Goal: Transaction & Acquisition: Purchase product/service

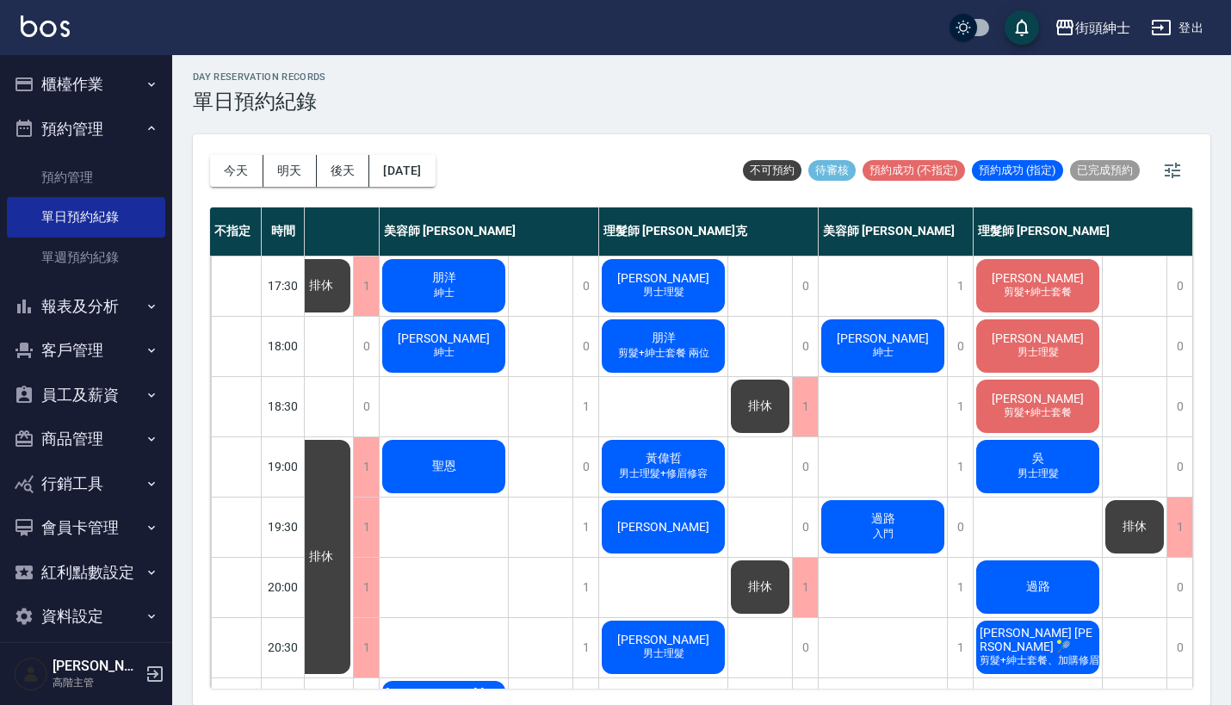
scroll to position [782, 149]
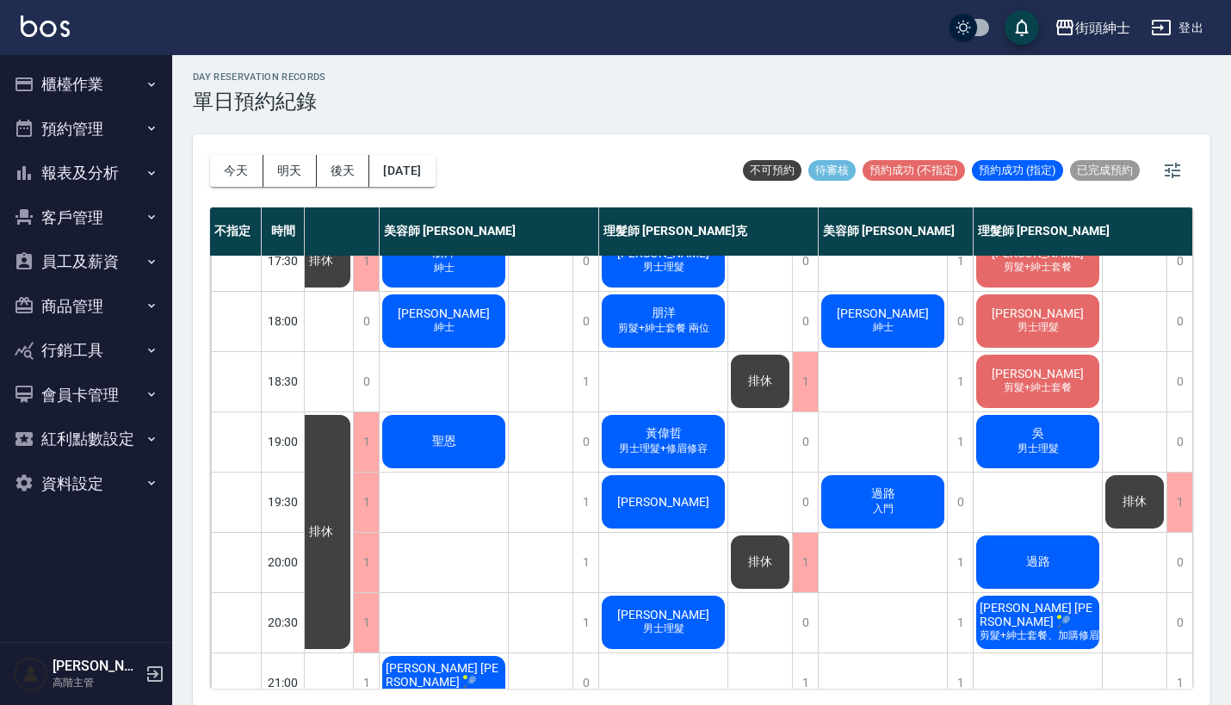
scroll to position [806, 152]
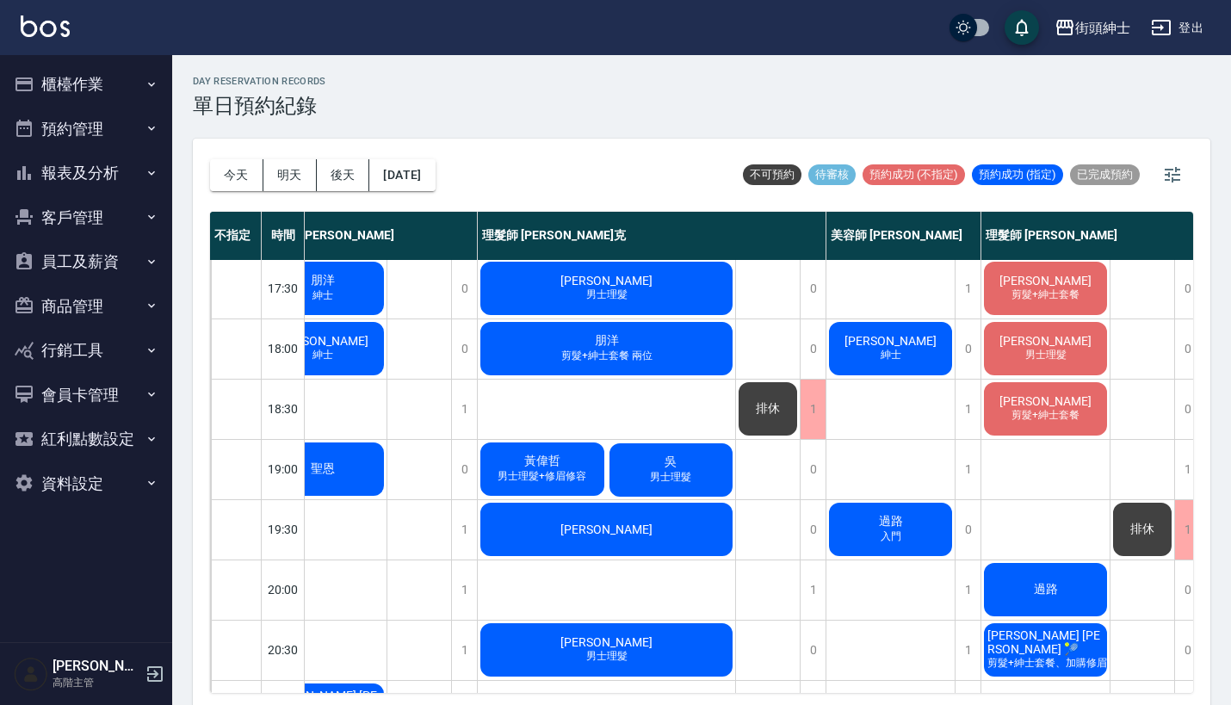
scroll to position [782, 266]
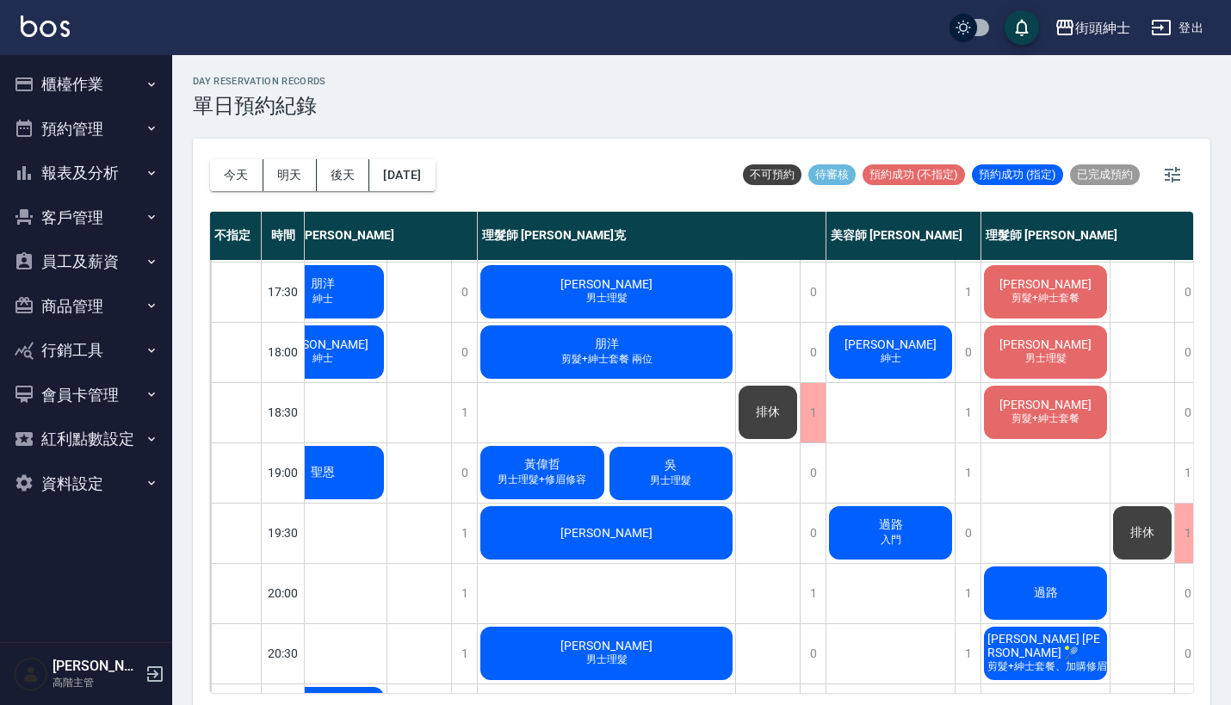
click at [648, 458] on div "吳 男士理髮" at bounding box center [671, 473] width 129 height 59
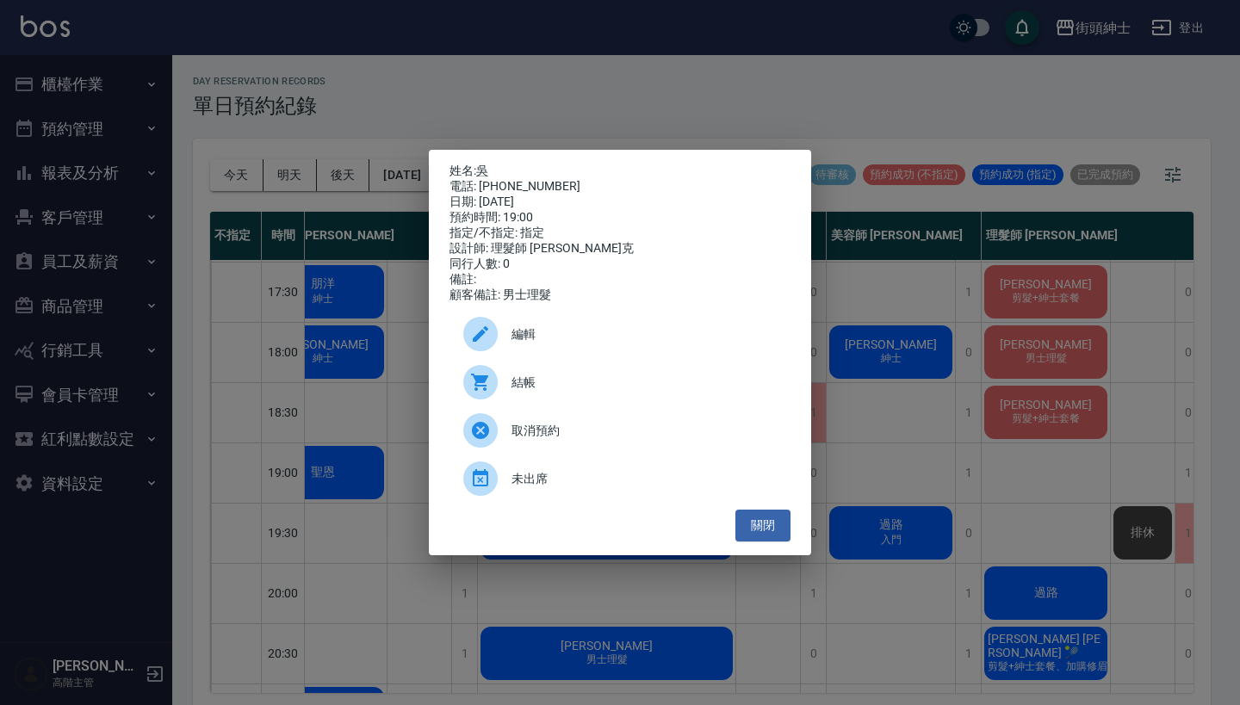
click at [917, 387] on div "姓名: 吳 電話: 0983828998 日期: 2025/09/19 預約時間: 19:00 指定/不指定: 指定 設計師: 理髮師 Vic 維克 同行人數…" at bounding box center [620, 352] width 1240 height 705
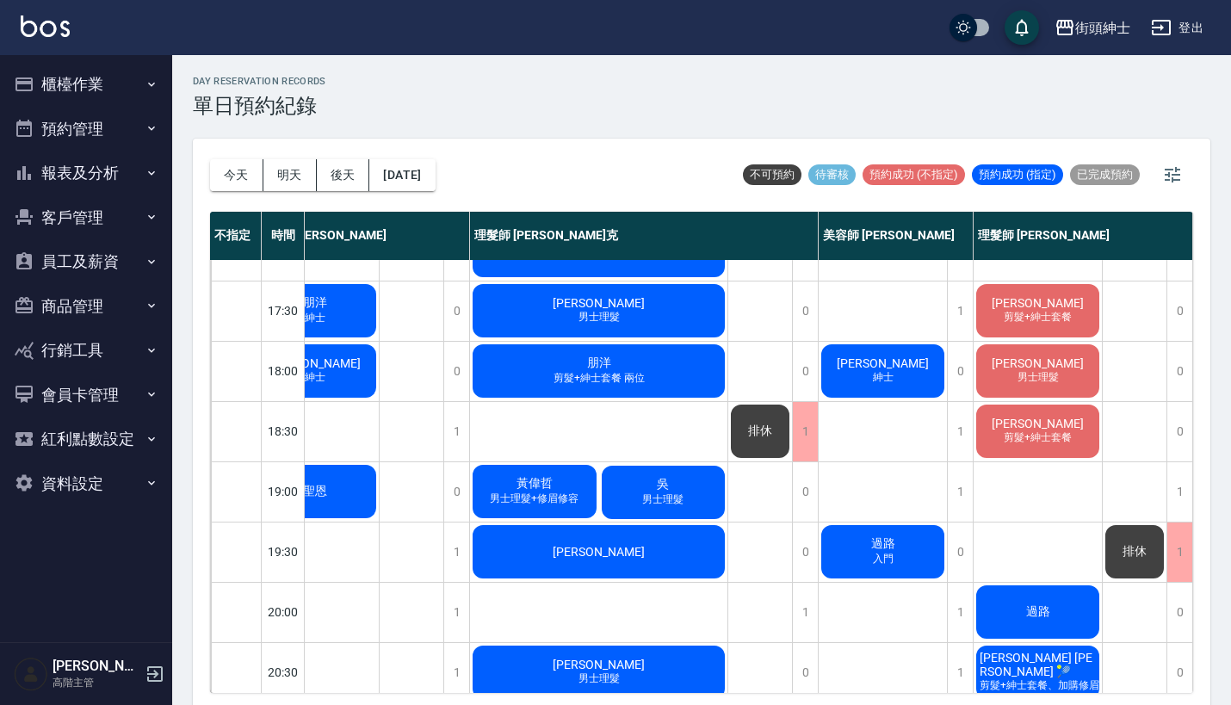
scroll to position [759, 282]
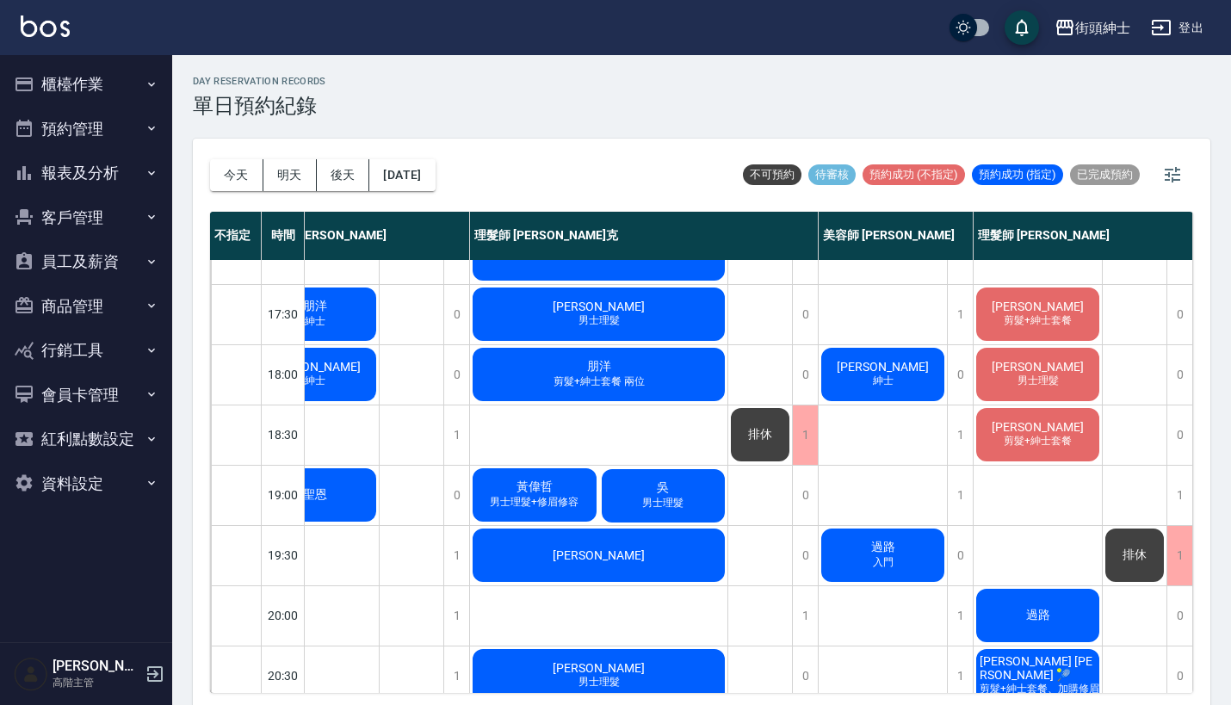
click at [681, 499] on div "吳 男士理髮" at bounding box center [663, 496] width 129 height 59
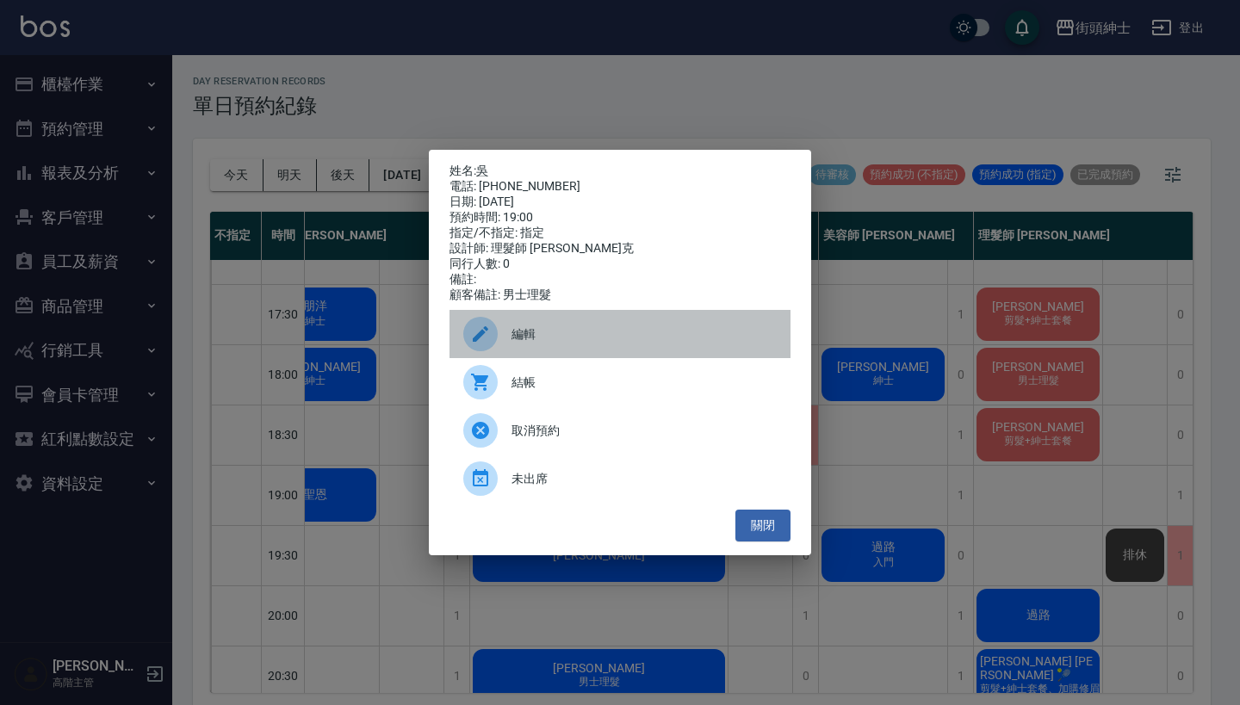
click at [672, 339] on span "編輯" at bounding box center [643, 334] width 265 height 18
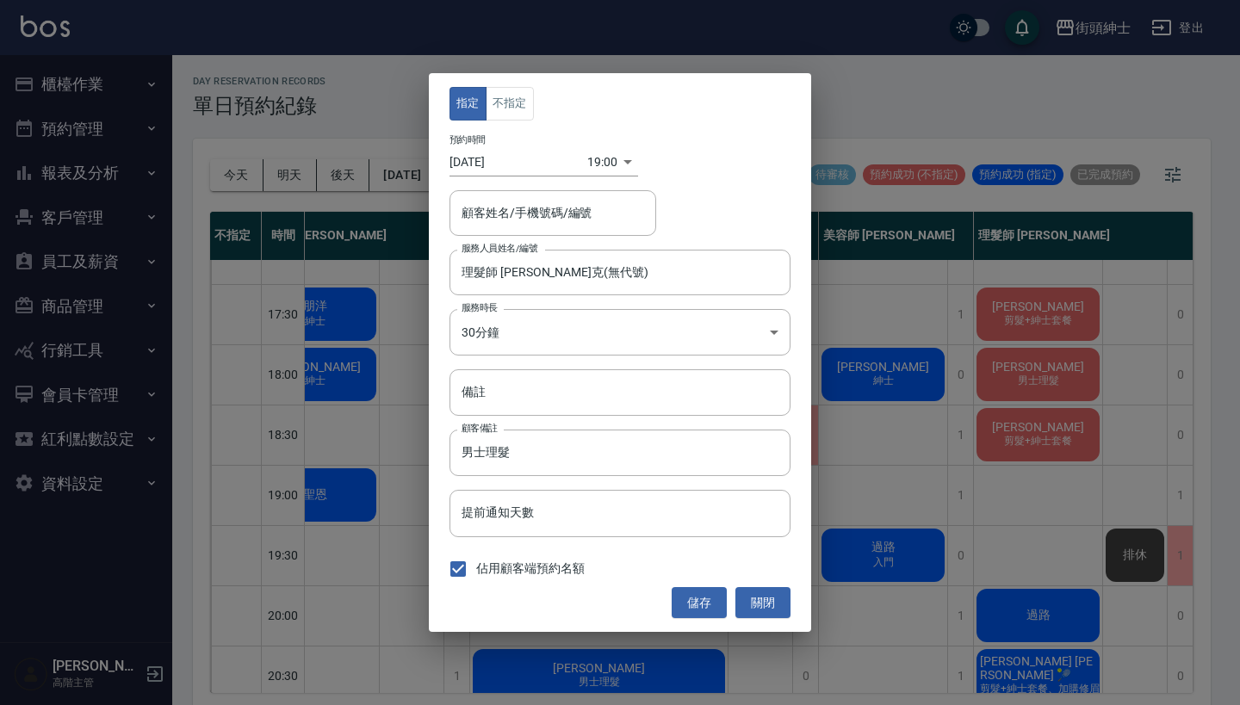
type input "理髮師 Vic 維克(無代號)"
type input "吳/0983828998"
click at [1052, 396] on div "指定 不指定 預約時間 2025/09/19 19:00 1758279600000 顧客姓名/手機號碼/編號 吳/0983828998 顧客姓名/手機號碼/…" at bounding box center [620, 352] width 1240 height 705
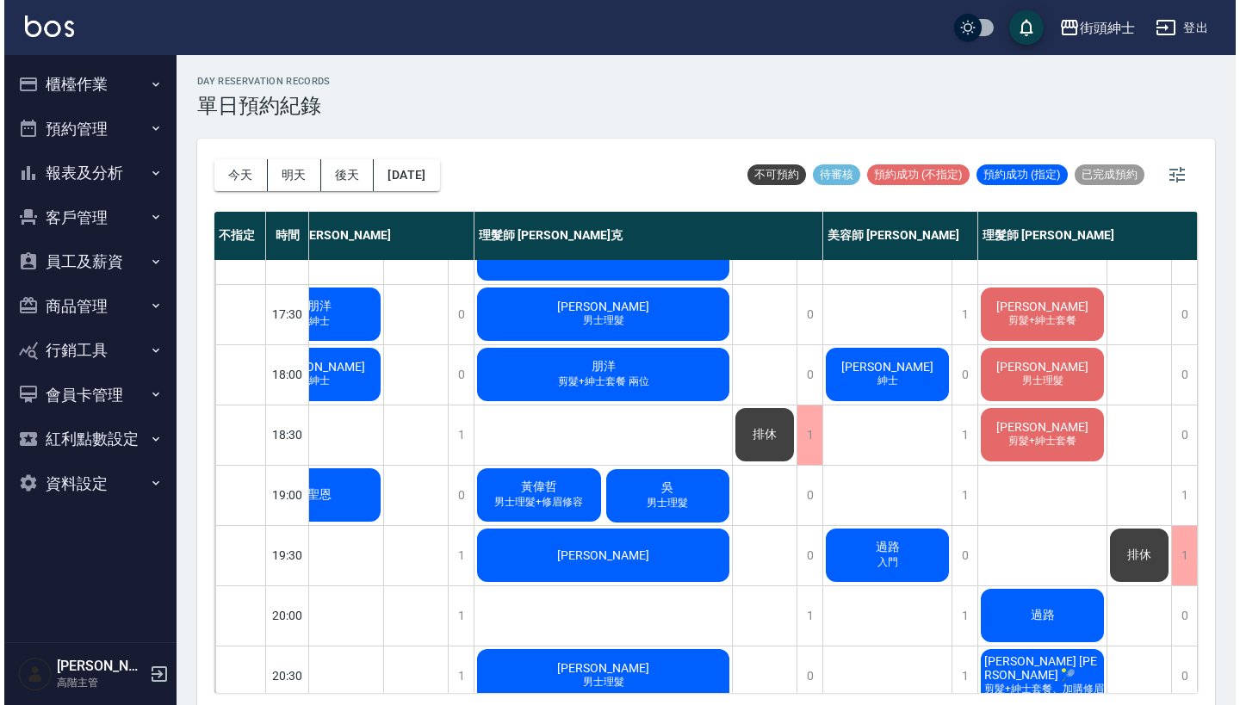
scroll to position [759, 274]
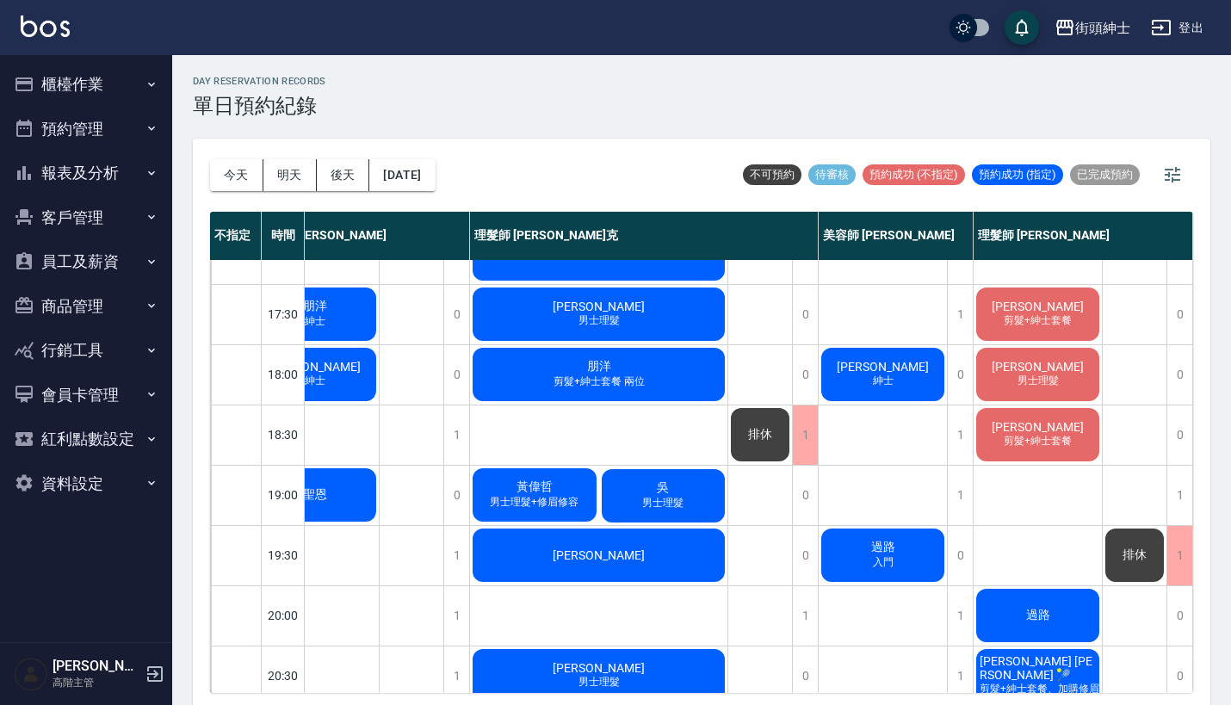
click at [690, 493] on div "吳 男士理髮" at bounding box center [663, 496] width 129 height 59
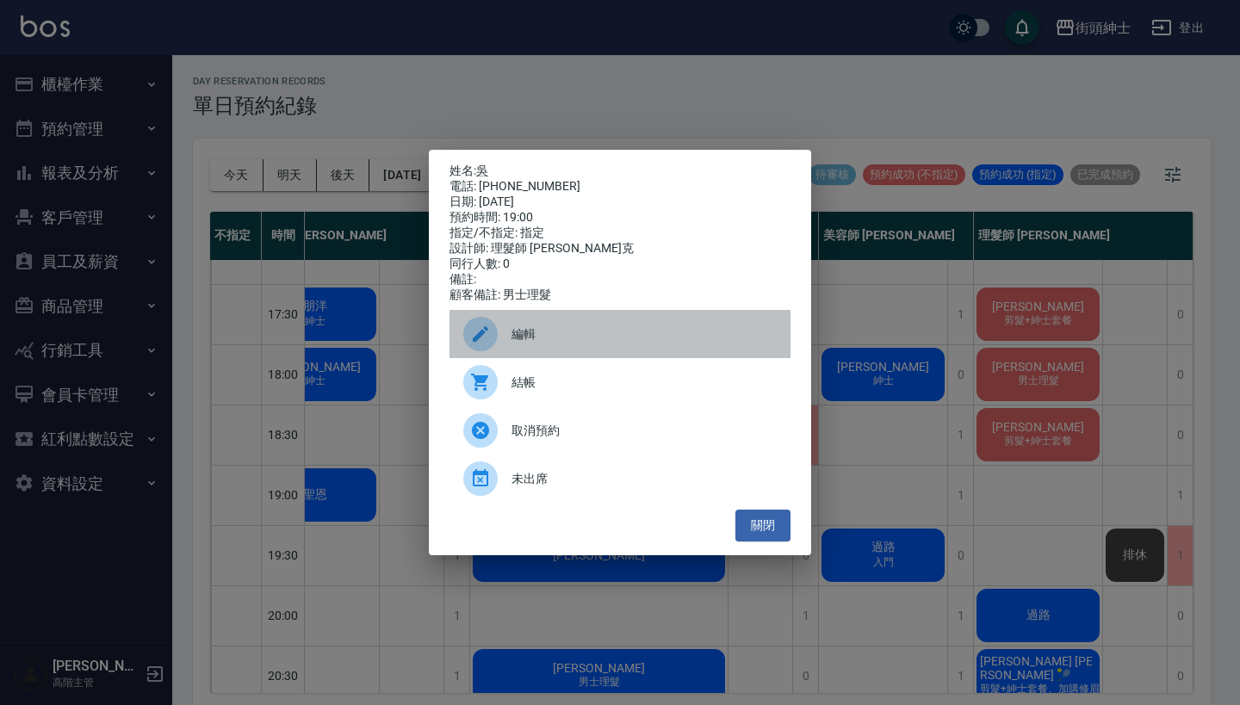
click at [693, 343] on span "編輯" at bounding box center [643, 334] width 265 height 18
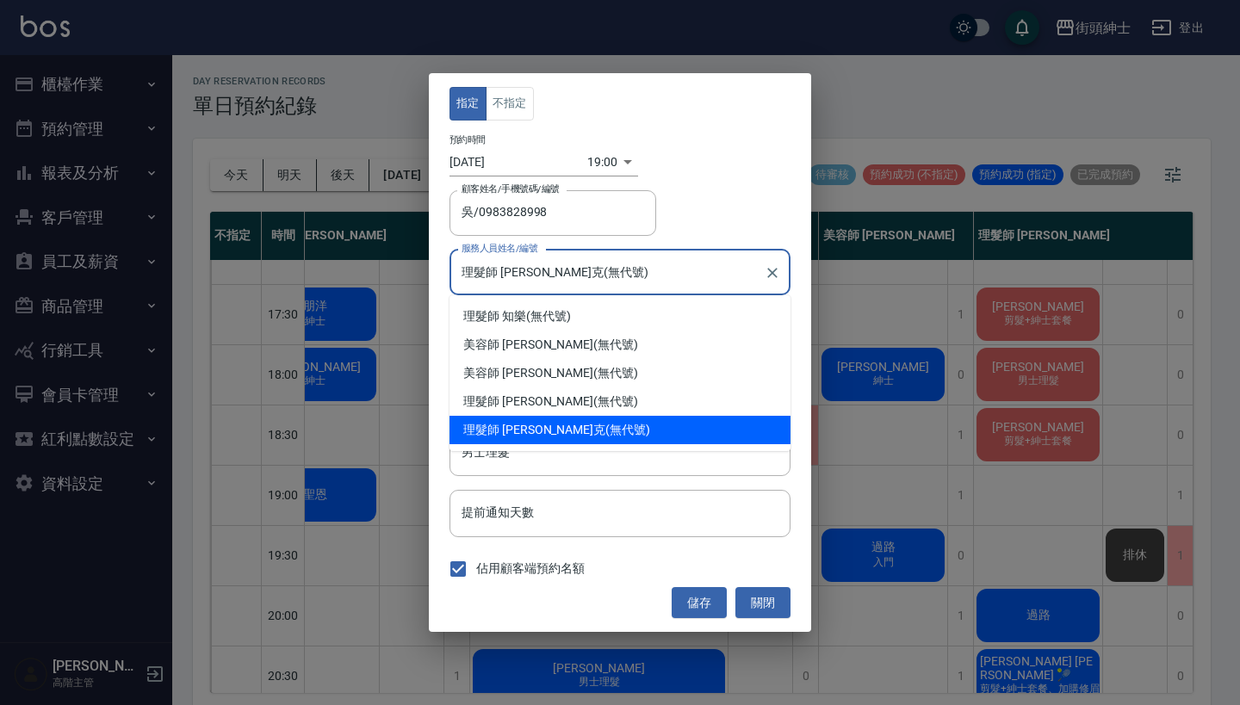
click at [593, 288] on input "理髮師 Vic 維克(無代號)" at bounding box center [607, 272] width 300 height 30
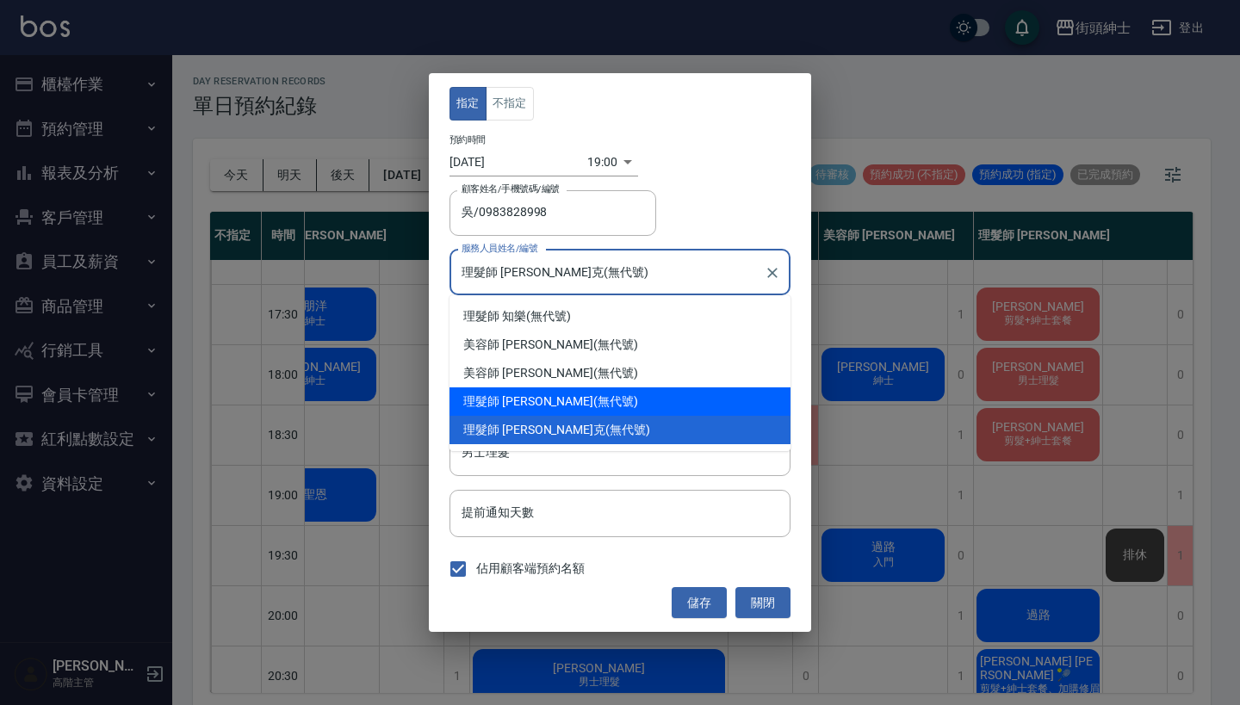
click at [629, 399] on div "理髮師 eric (無代號)" at bounding box center [619, 401] width 341 height 28
type input "理髮師 eric(無代號)"
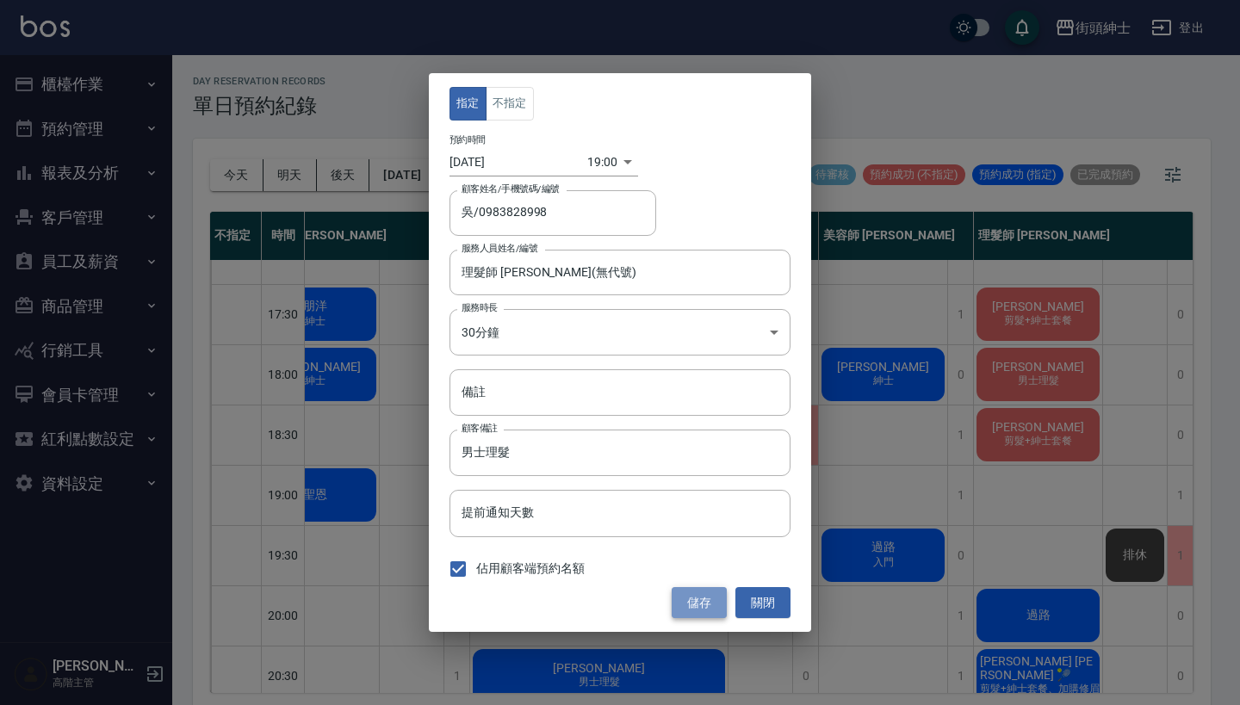
click at [713, 591] on button "儲存" at bounding box center [699, 603] width 55 height 32
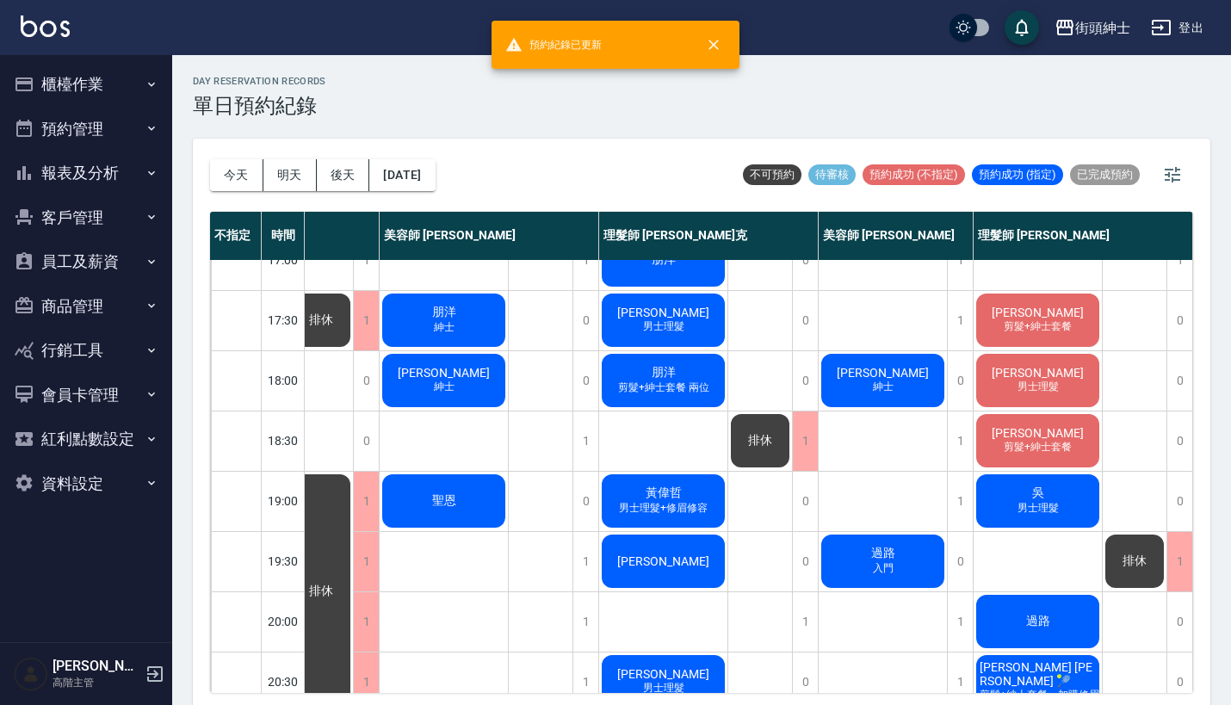
scroll to position [746, 145]
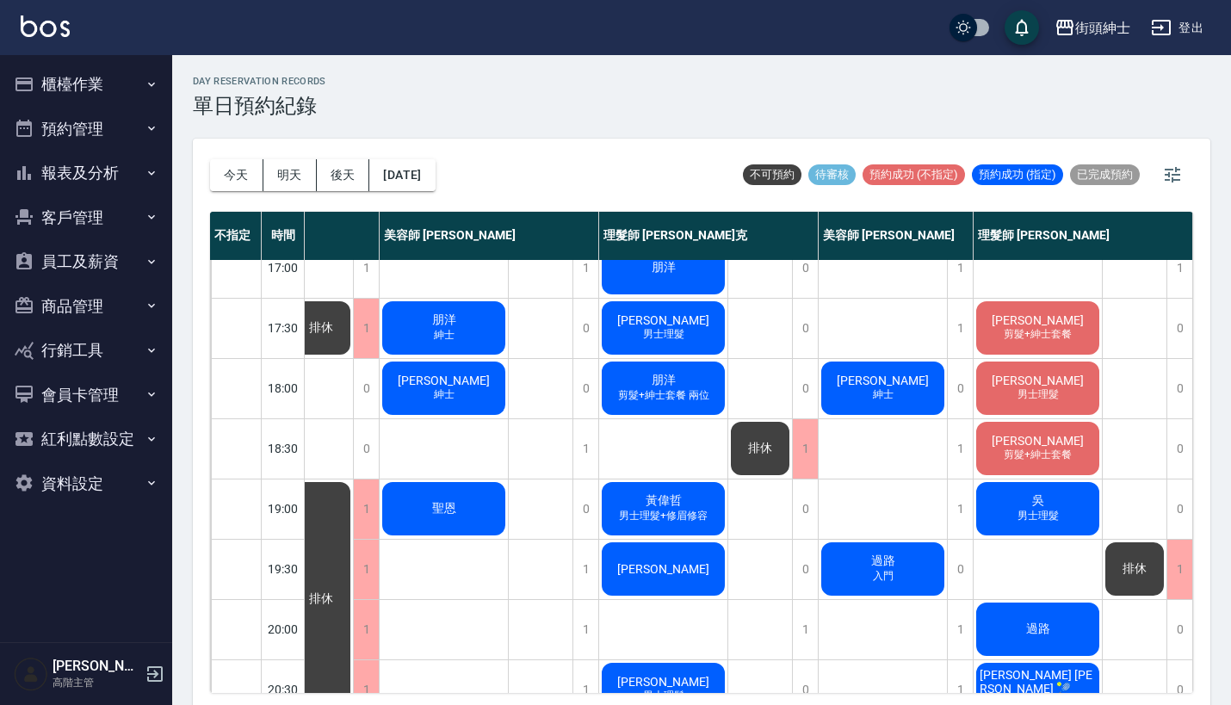
click at [760, 435] on div "排休" at bounding box center [760, 448] width 64 height 59
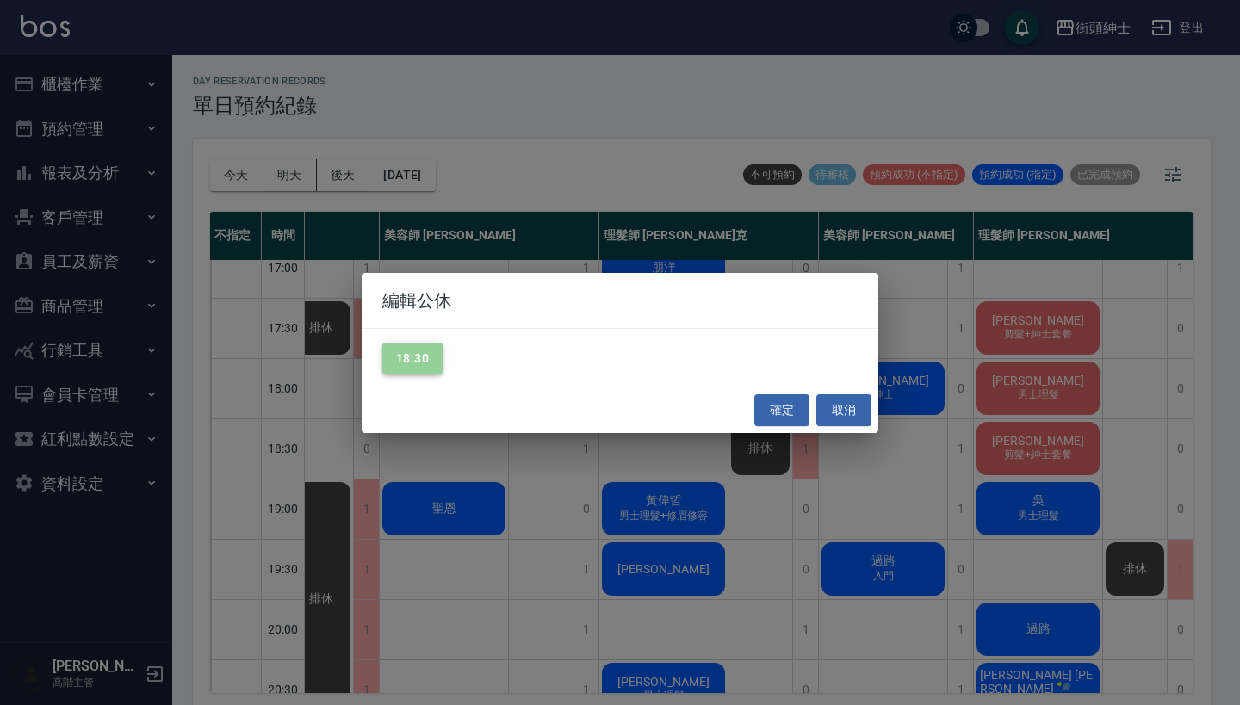
click at [429, 357] on button "18:30" at bounding box center [412, 359] width 60 height 32
click at [769, 406] on button "確定" at bounding box center [781, 410] width 55 height 32
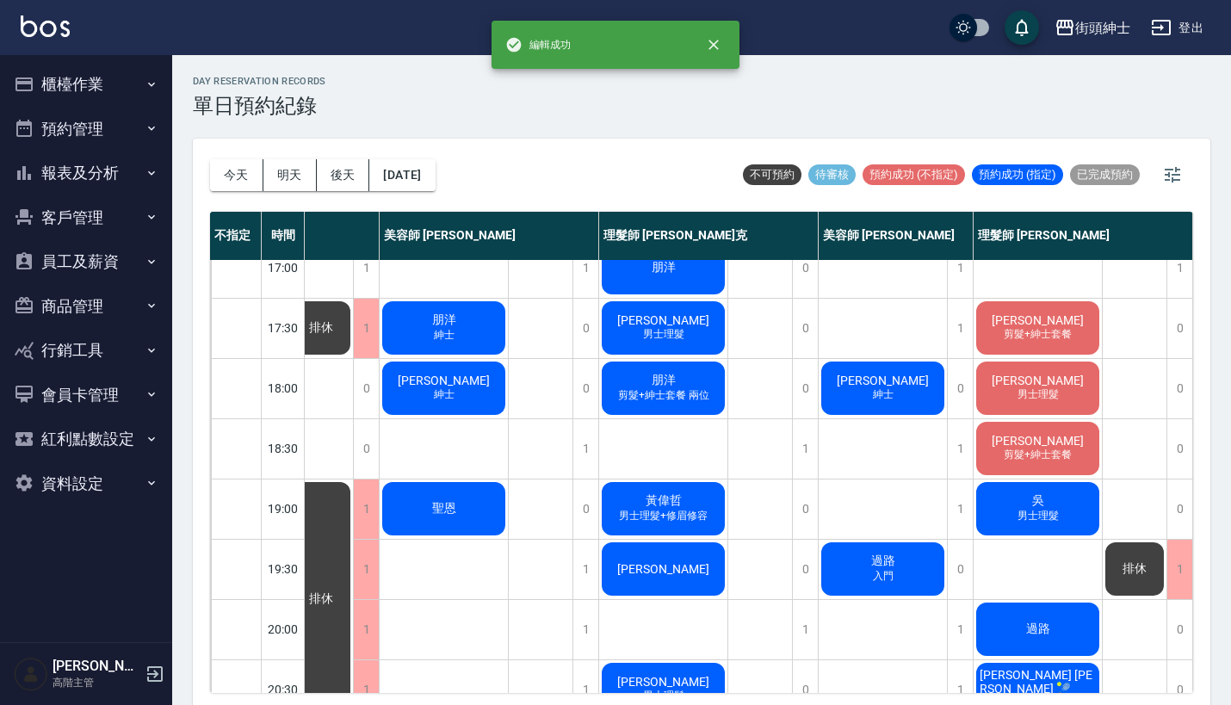
click at [1049, 446] on span "廖駿成" at bounding box center [1037, 441] width 99 height 14
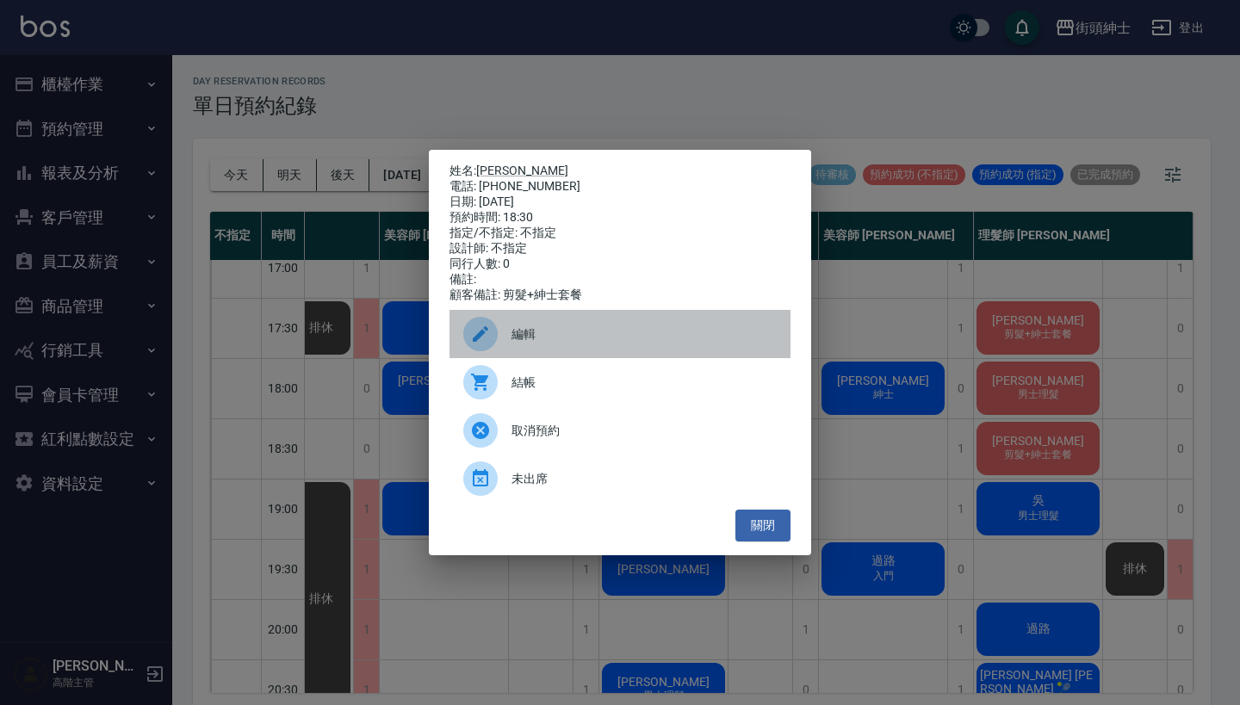
click at [532, 327] on div "編輯" at bounding box center [619, 334] width 341 height 48
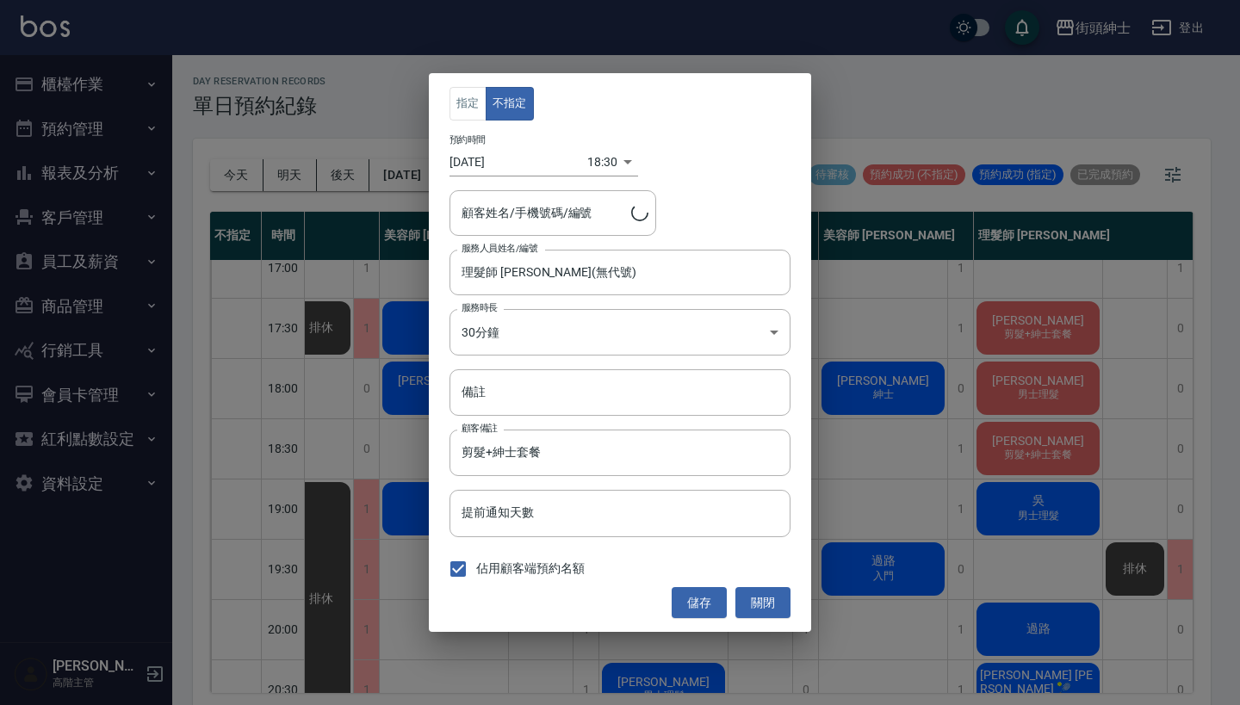
type input "廖駿成/0909358319"
click at [561, 276] on input "理髮師 eric(無代號)" at bounding box center [607, 272] width 300 height 30
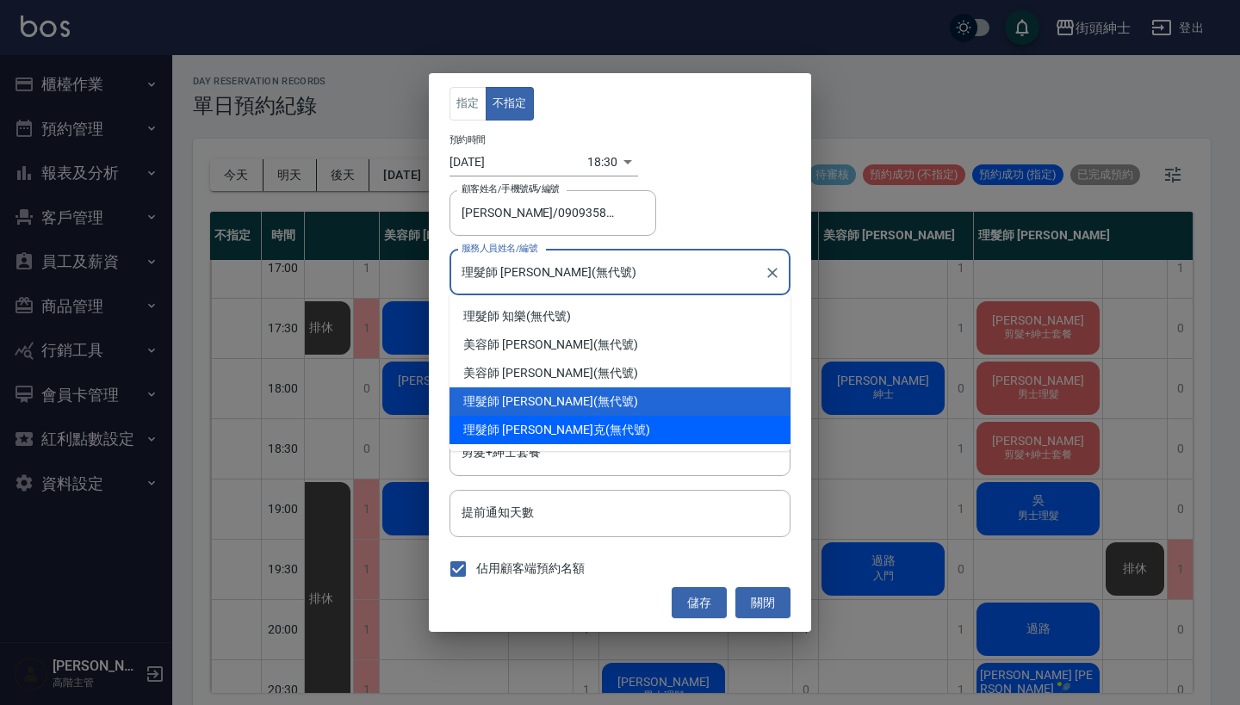
click at [567, 429] on div "理髮師 Vic 維克 (無代號)" at bounding box center [619, 430] width 341 height 28
type input "理髮師 Vic 維克(無代號)"
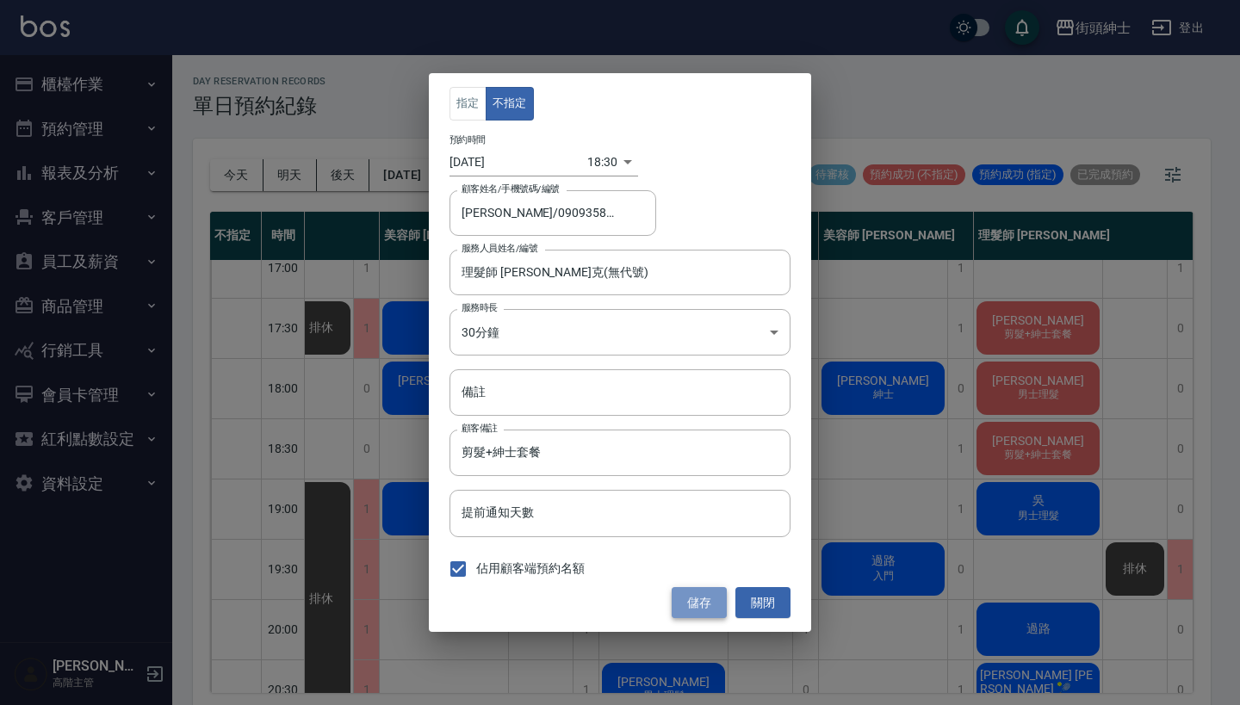
click at [700, 589] on button "儲存" at bounding box center [699, 603] width 55 height 32
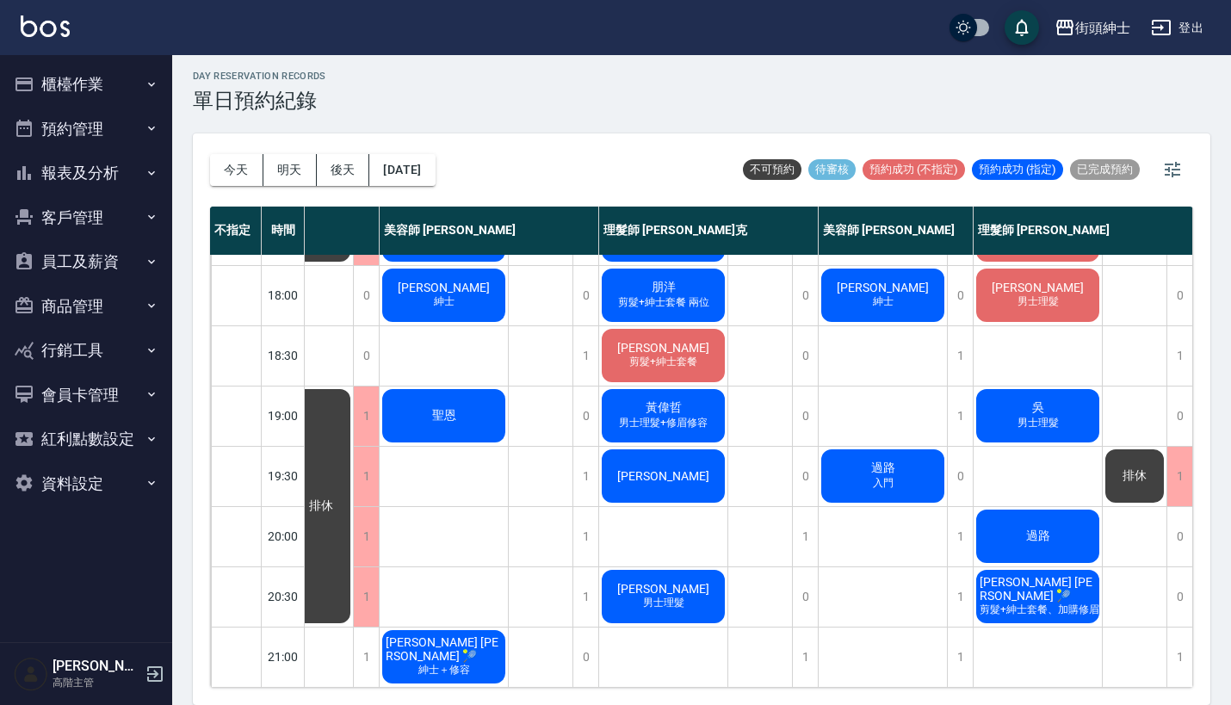
scroll to position [4, 0]
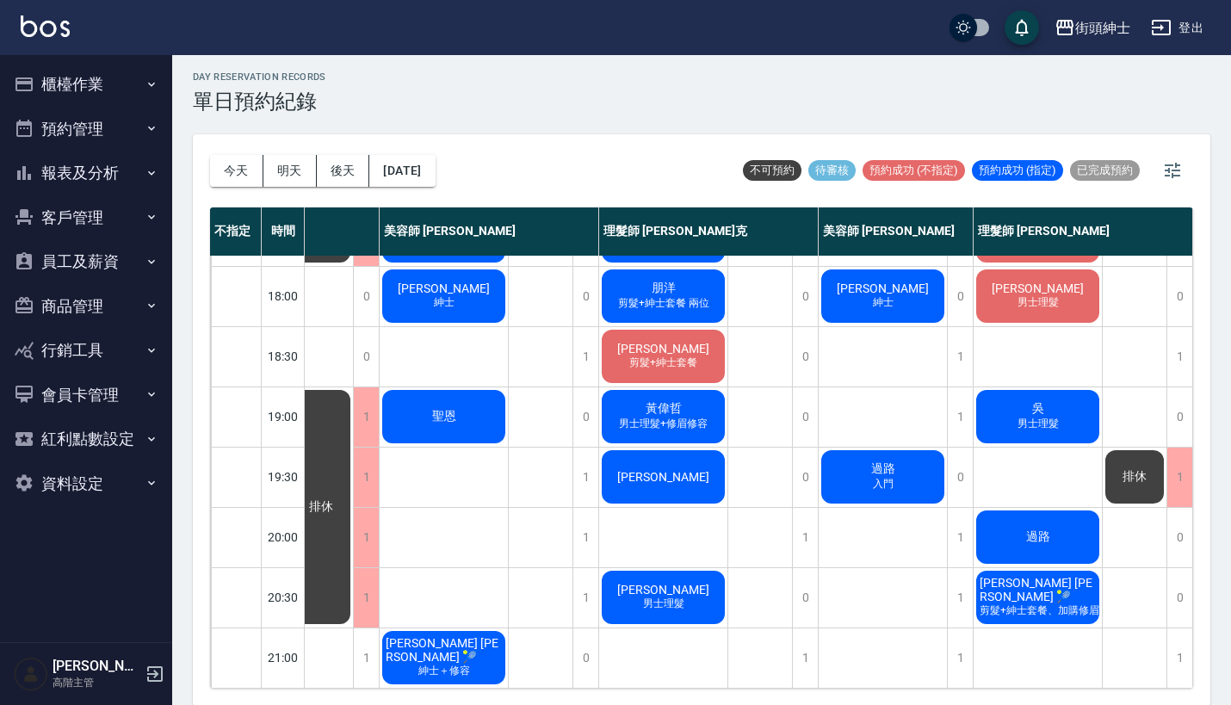
click at [640, 448] on div "[PERSON_NAME]" at bounding box center [663, 477] width 128 height 59
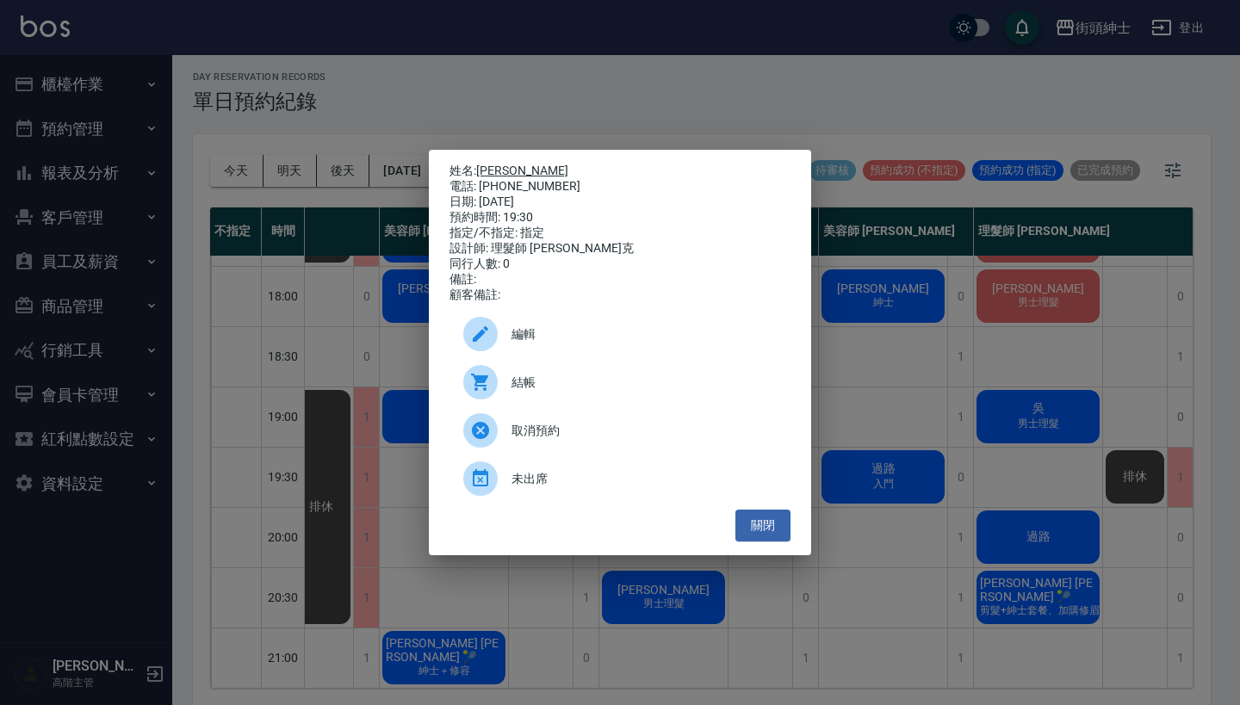
click at [492, 166] on link "[PERSON_NAME]" at bounding box center [522, 171] width 92 height 14
click at [863, 388] on div "姓名: 崔華文 電話: 0976246226 日期: 2025/09/19 預約時間: 19:30 指定/不指定: 指定 設計師: 理髮師 Vic 維克 同行…" at bounding box center [620, 352] width 1240 height 705
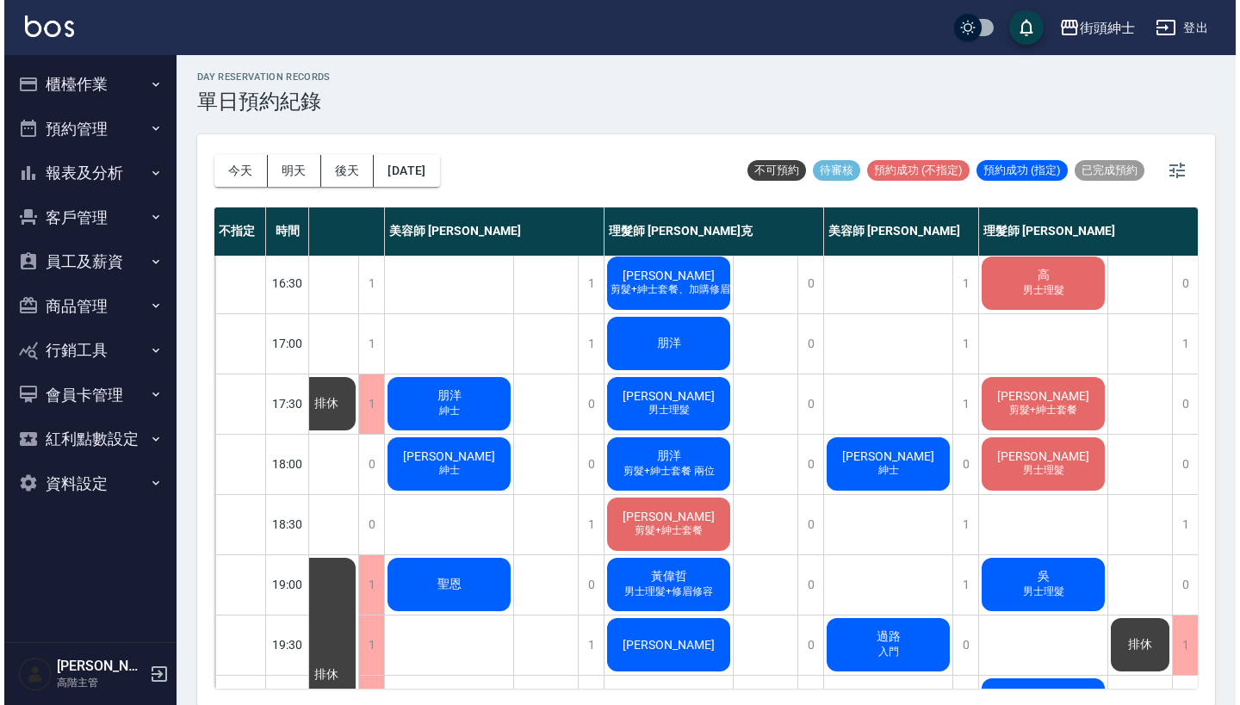
scroll to position [654, 144]
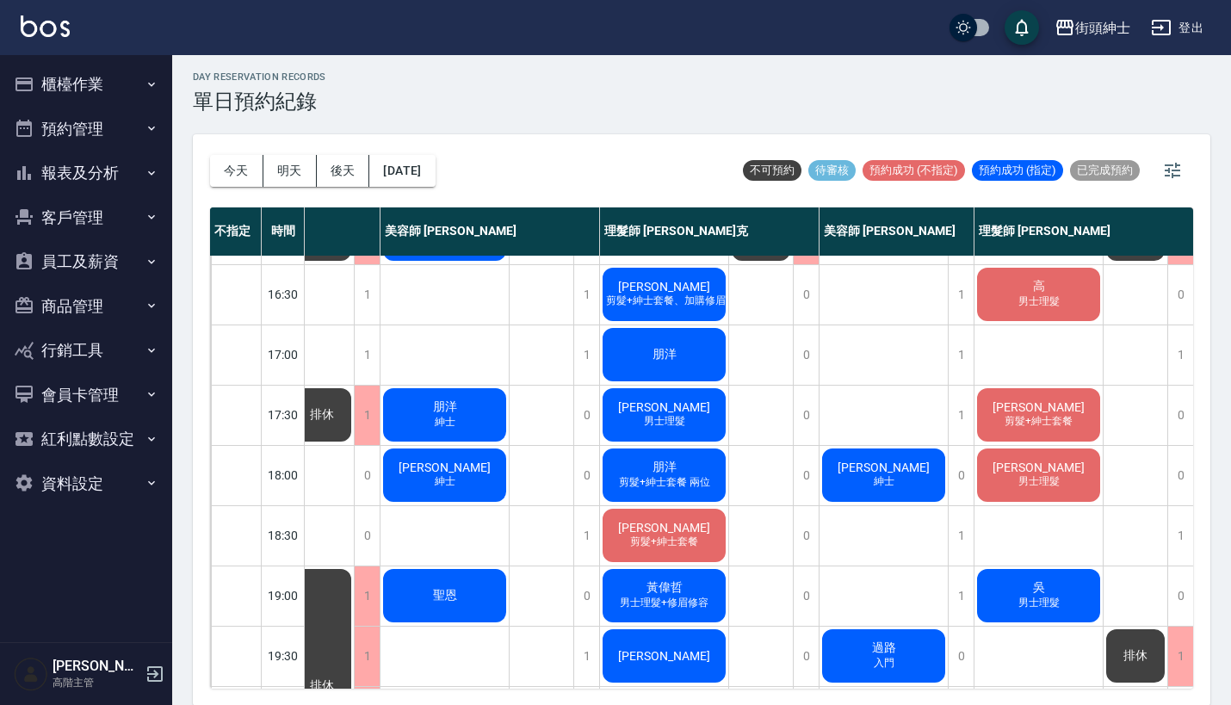
click at [899, 482] on div "鄧浩翔 紳士" at bounding box center [884, 475] width 128 height 59
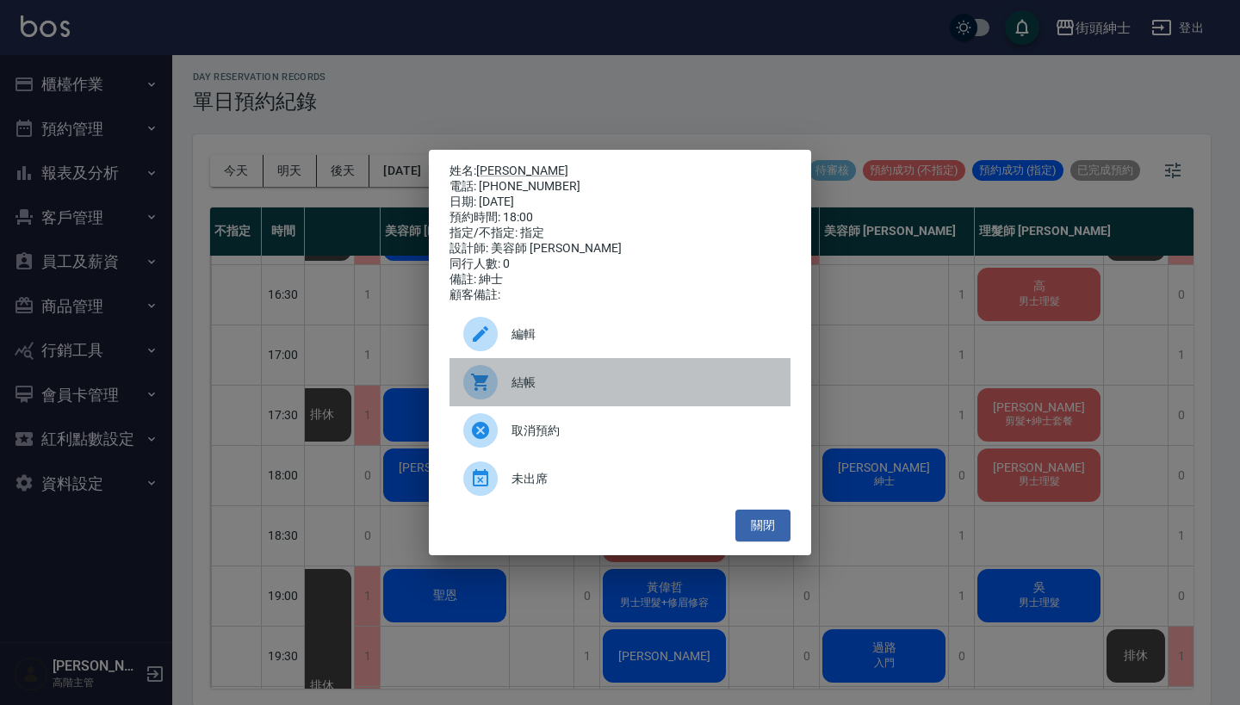
click at [626, 384] on span "結帳" at bounding box center [643, 383] width 265 height 18
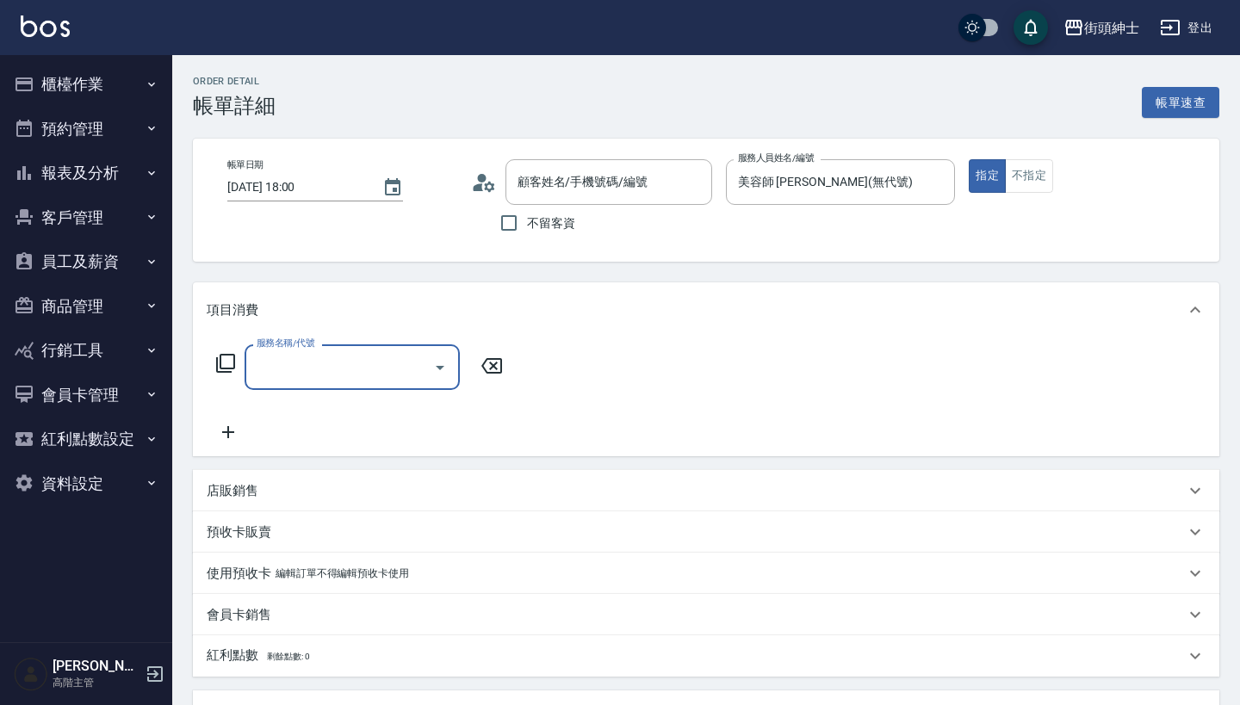
type input "[PERSON_NAME]/0972021706/null"
click at [349, 360] on input "服務名稱/代號" at bounding box center [339, 367] width 174 height 30
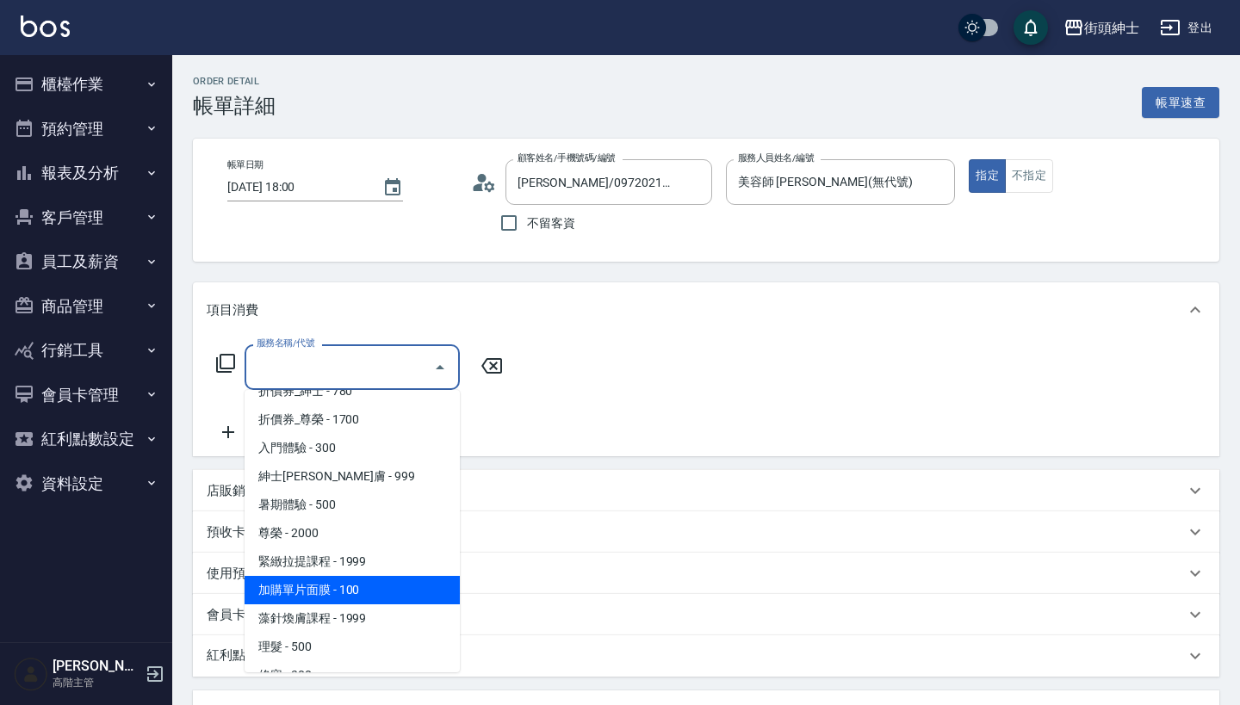
scroll to position [103, 0]
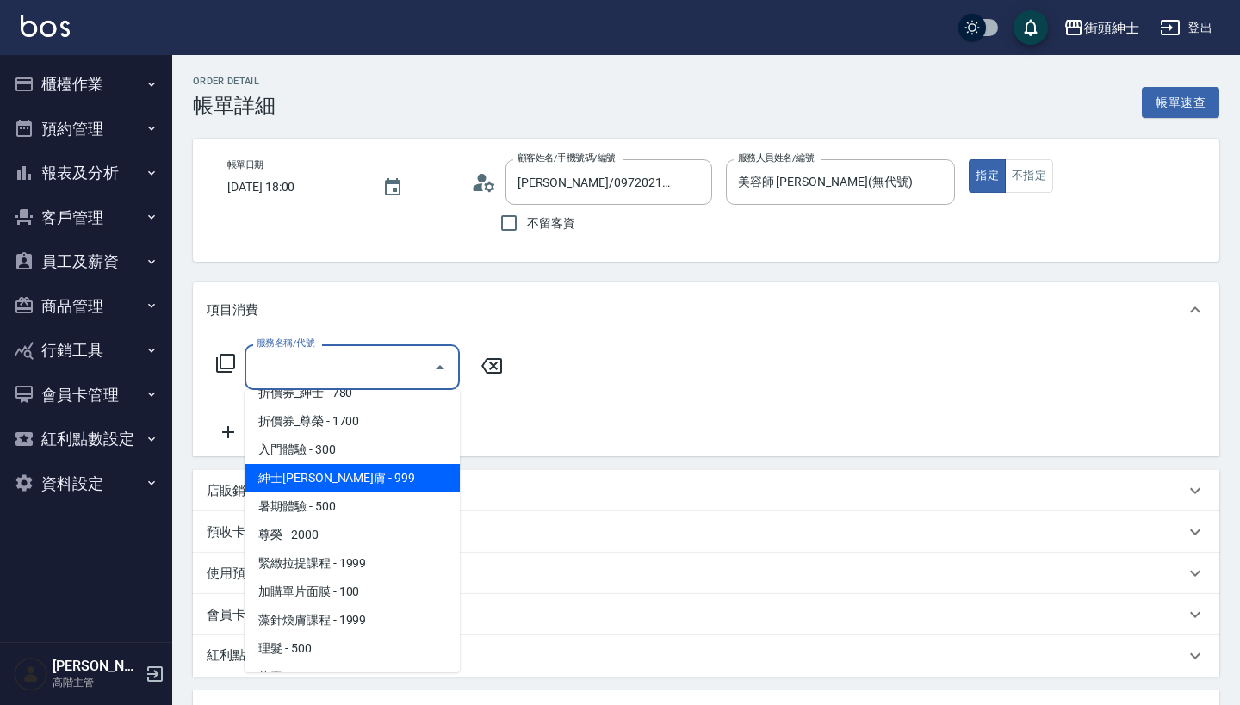
click at [393, 468] on span "紳士[PERSON_NAME]膚 - 999" at bounding box center [352, 478] width 215 height 28
type input "紳士全效煥膚"
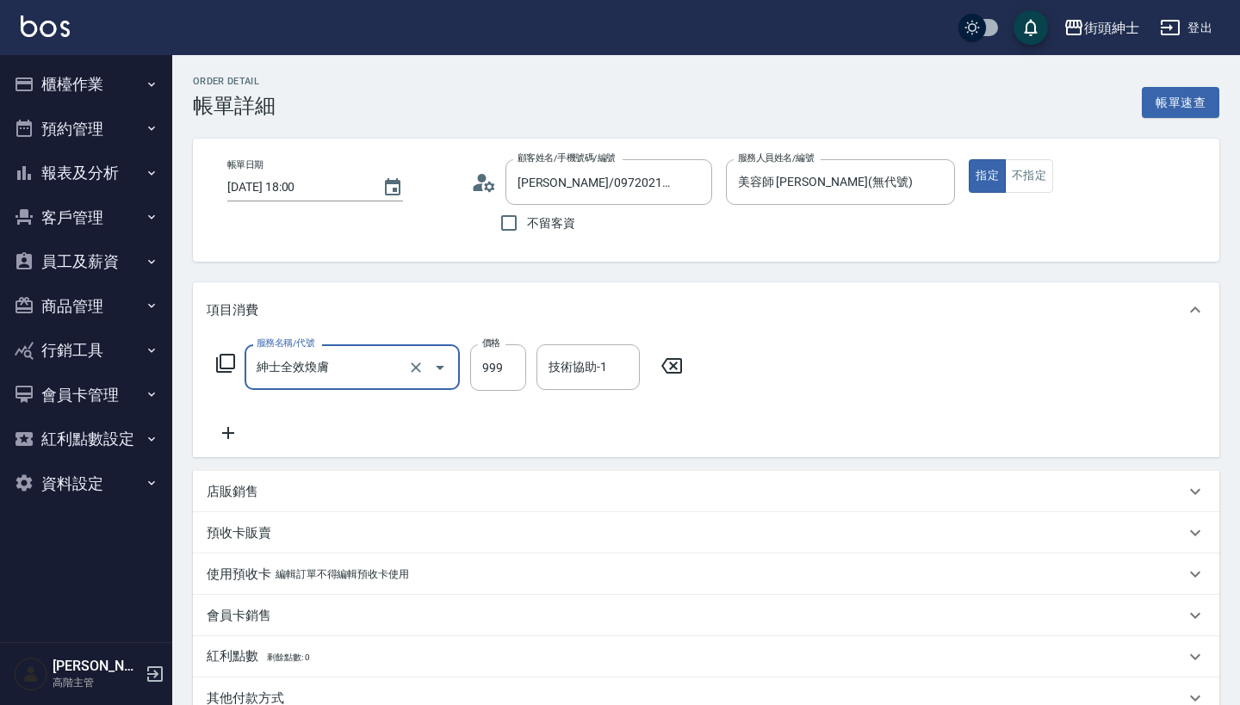
click at [226, 436] on icon at bounding box center [228, 433] width 43 height 21
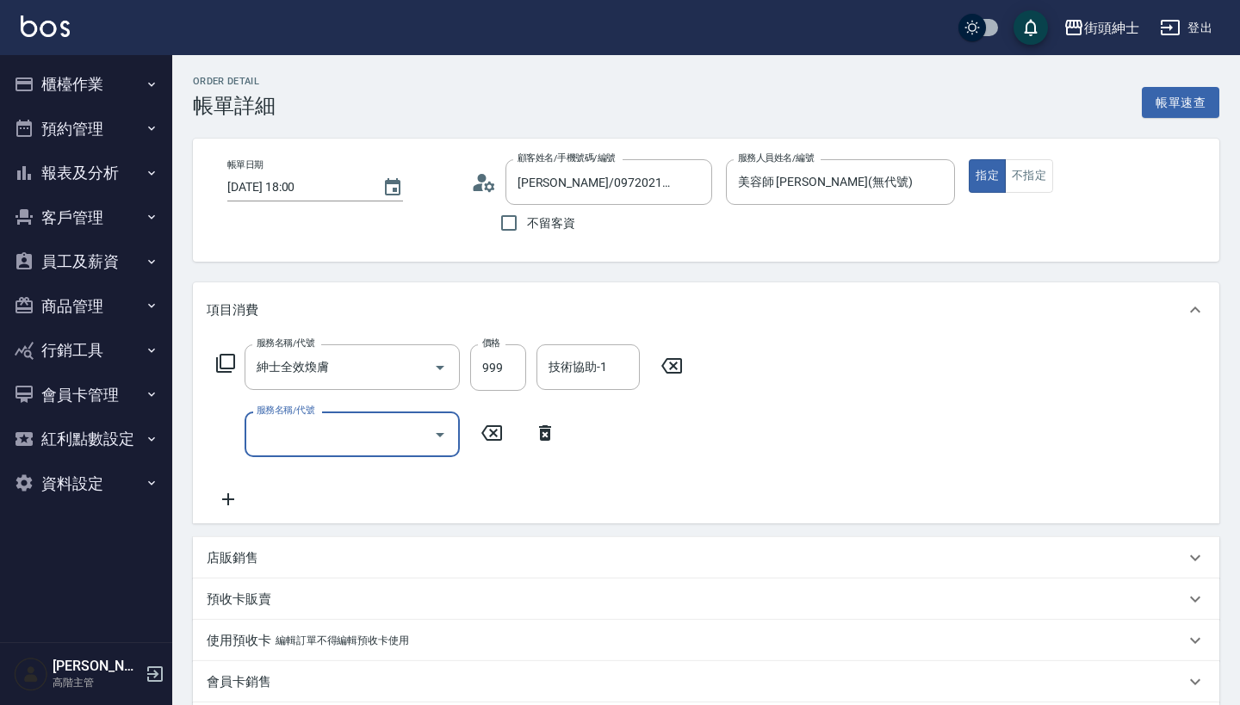
click at [352, 424] on input "服務名稱/代號" at bounding box center [339, 434] width 174 height 30
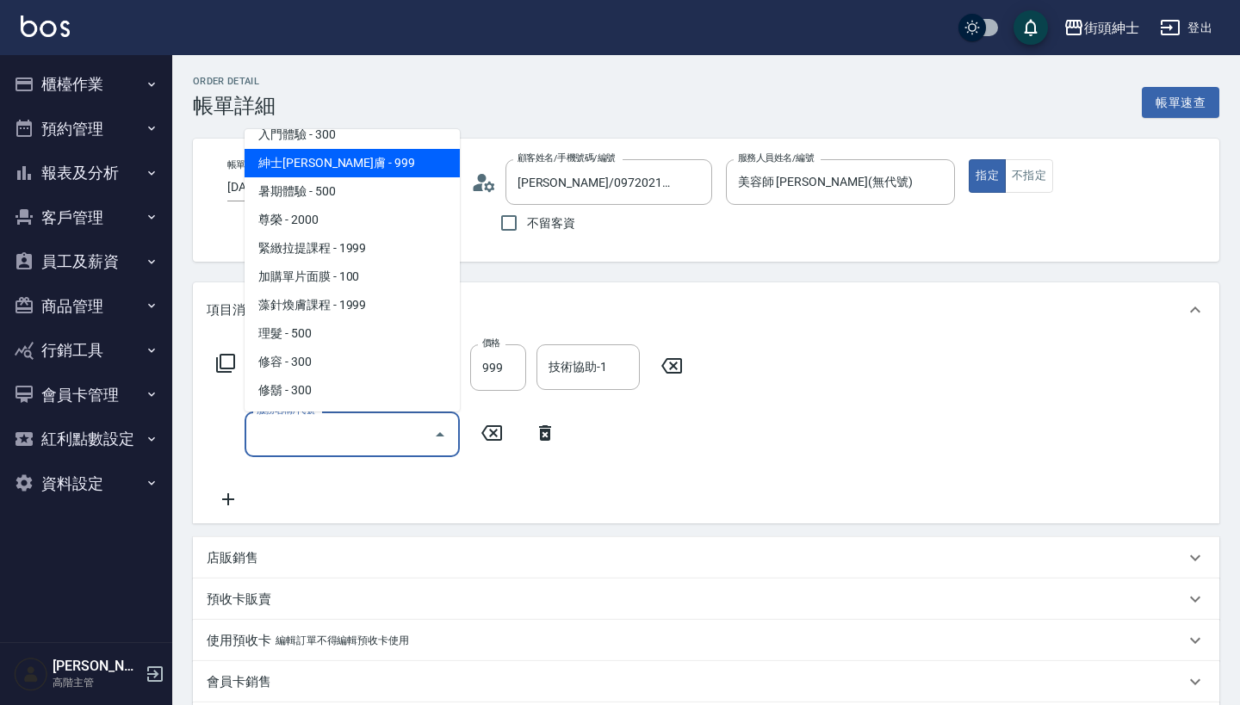
scroll to position [158, 0]
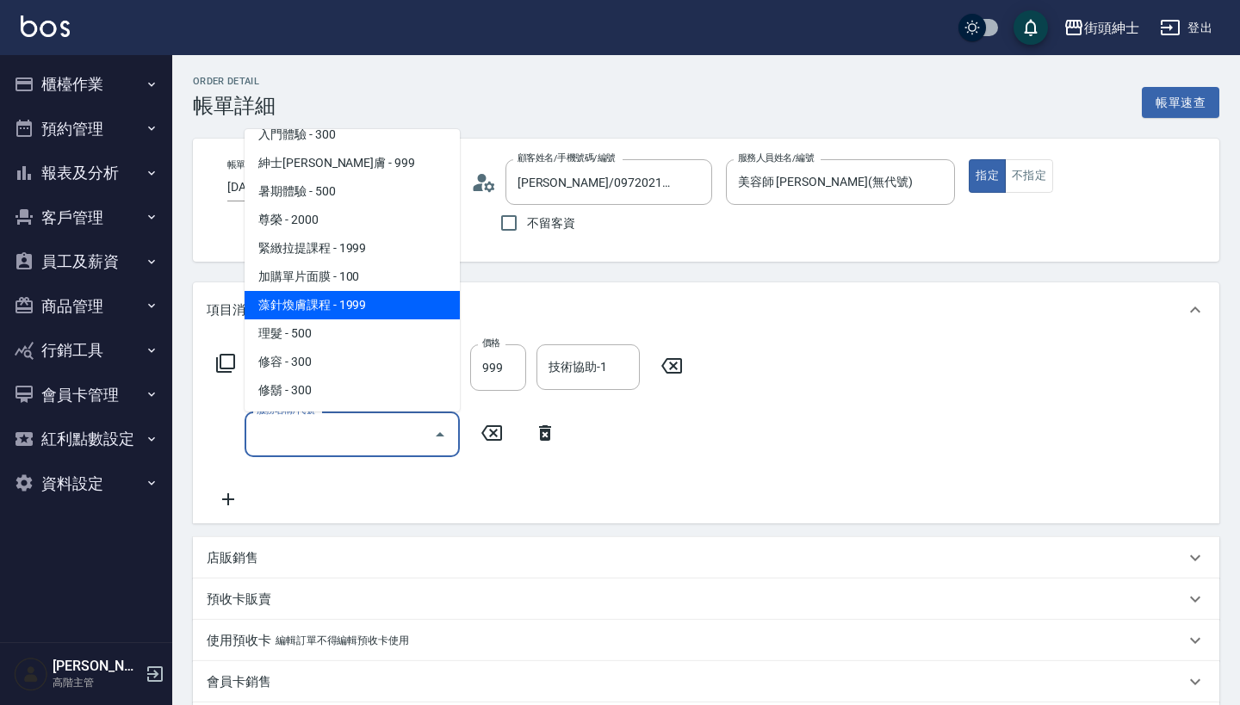
click at [404, 294] on span "藻針煥膚課程 - 1999" at bounding box center [352, 305] width 215 height 28
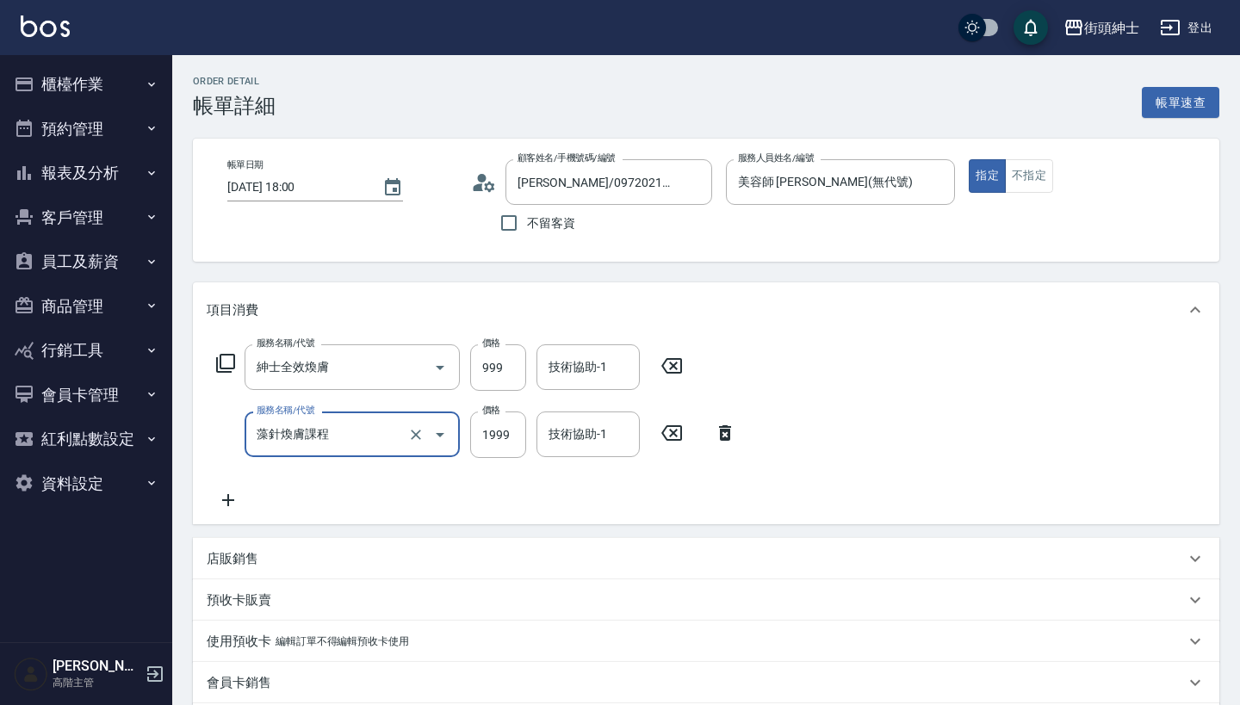
click at [341, 444] on input "藻針煥膚課程" at bounding box center [328, 434] width 152 height 30
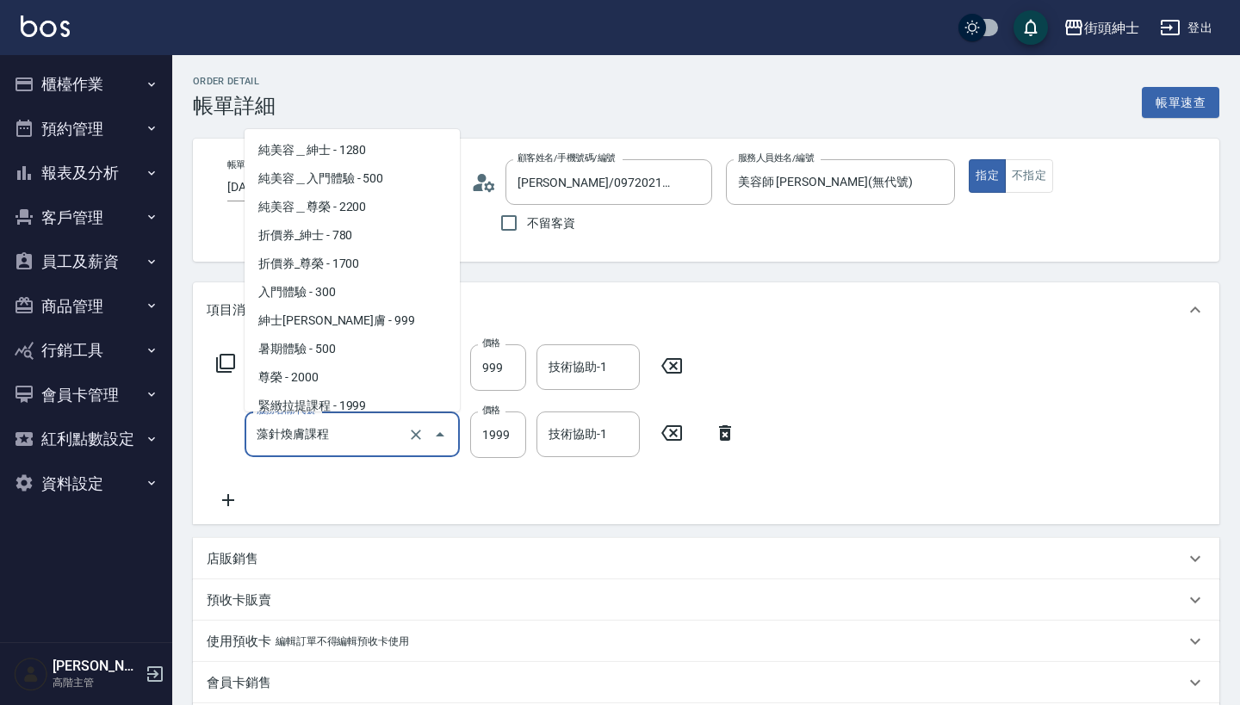
scroll to position [65, 0]
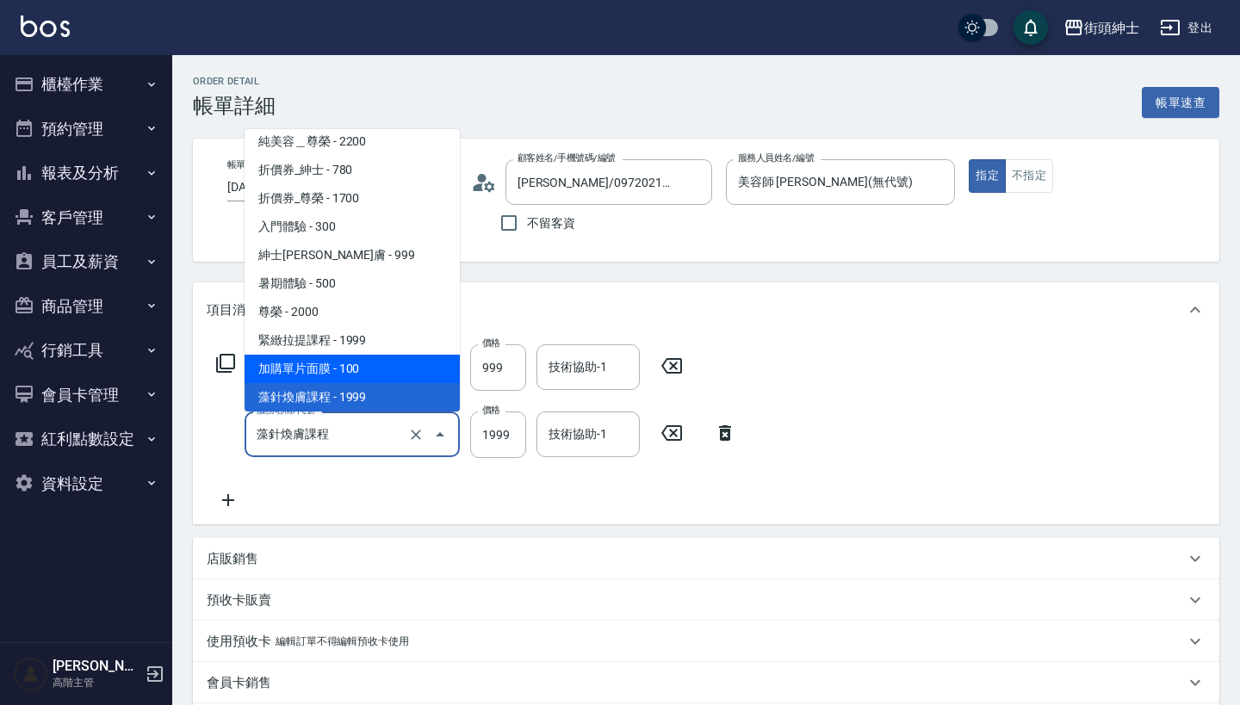
click at [393, 371] on span "加購單片面膜 - 100" at bounding box center [352, 369] width 215 height 28
type input "加購單片面膜"
type input "100"
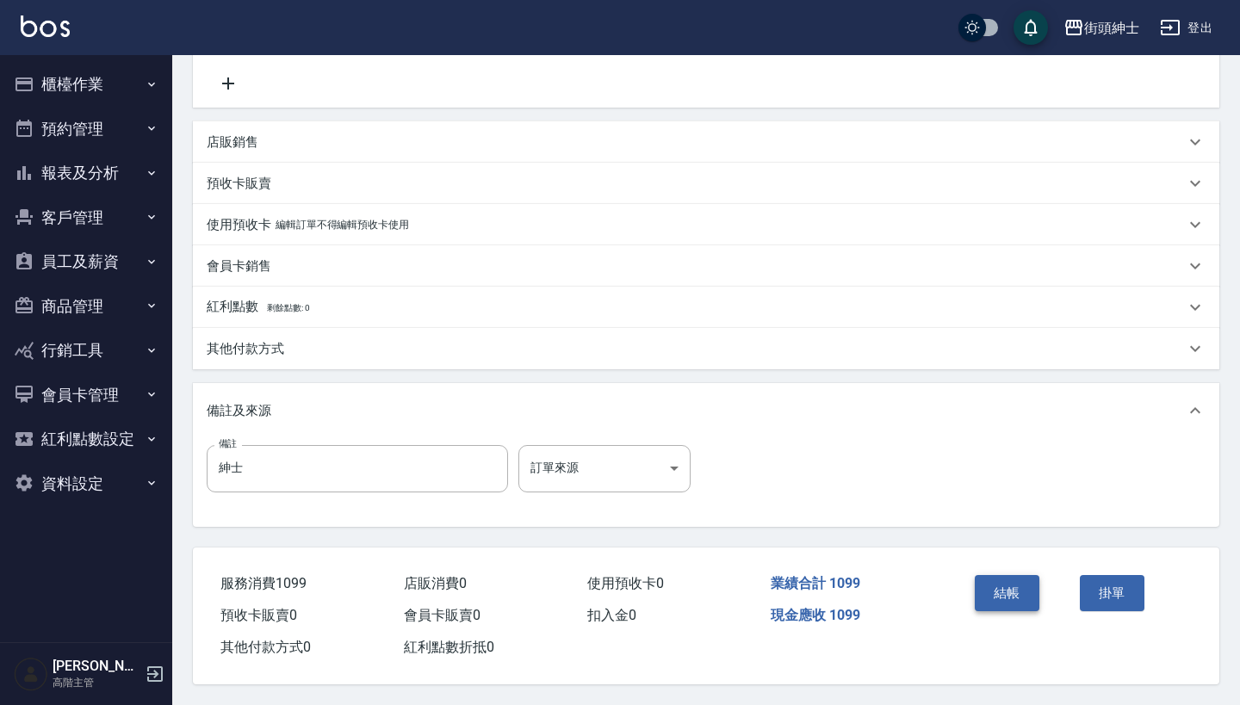
scroll to position [424, 0]
click at [1026, 579] on button "結帳" at bounding box center [1007, 593] width 65 height 36
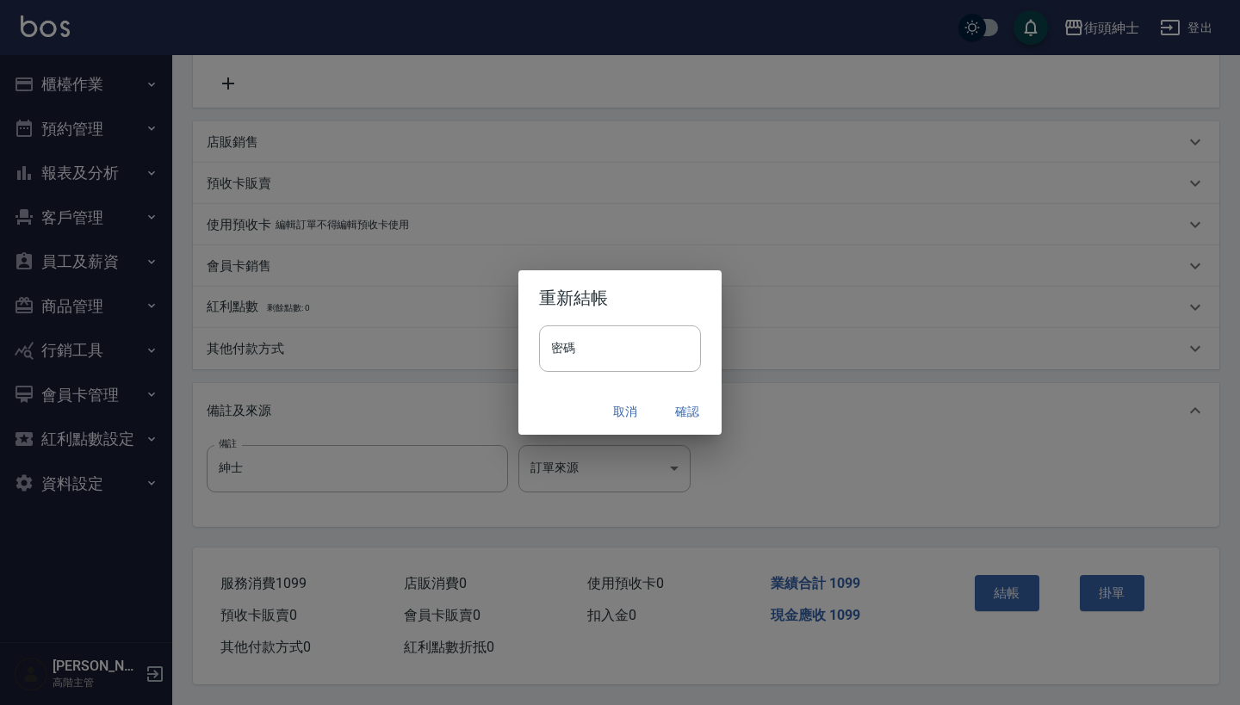
click at [684, 409] on button "確認" at bounding box center [687, 412] width 55 height 32
